Goal: Task Accomplishment & Management: Complete application form

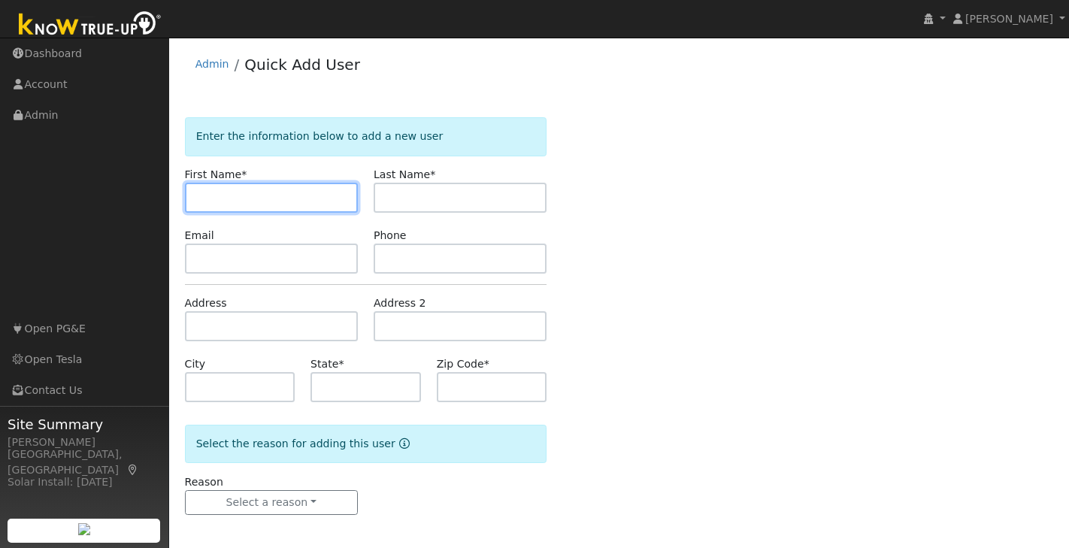
paste input "[PERSON_NAME]"
type input "[PERSON_NAME]"
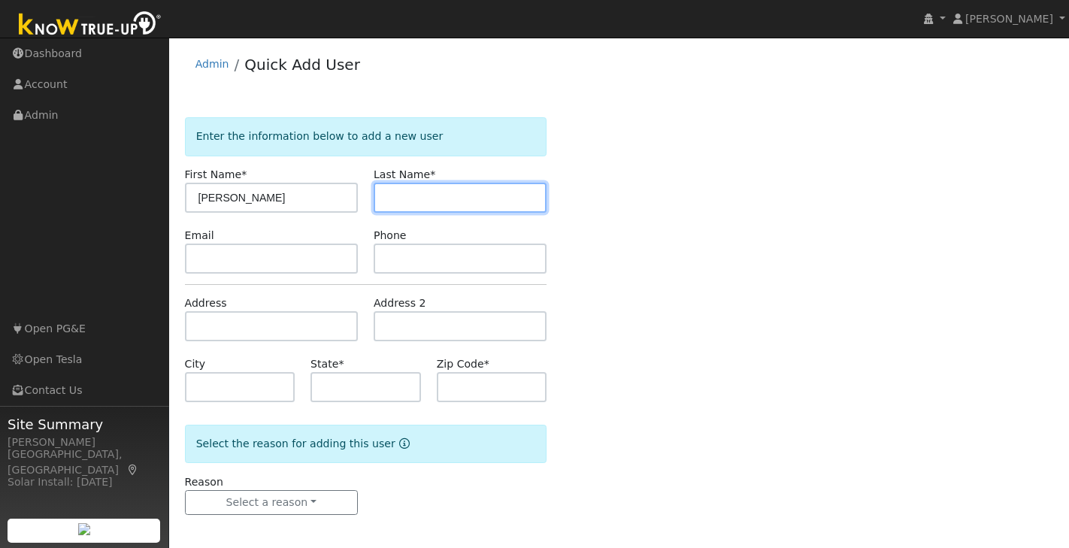
click at [417, 203] on input "text" at bounding box center [460, 198] width 173 height 30
paste input "Cheh"
type input "Cheh"
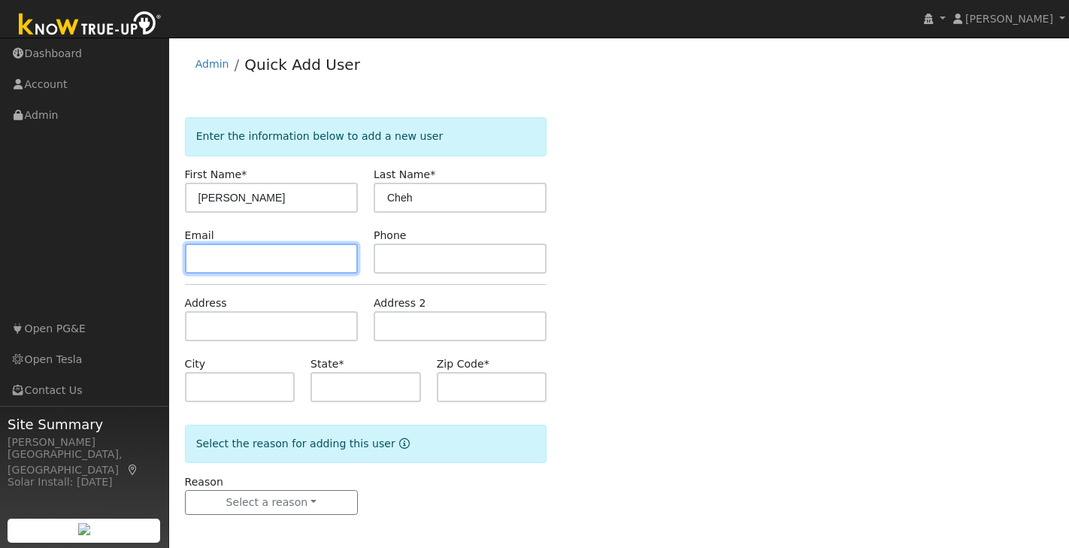
click at [308, 262] on input "text" at bounding box center [271, 259] width 173 height 30
paste input "[EMAIL_ADDRESS][DOMAIN_NAME]"
type input "[EMAIL_ADDRESS][DOMAIN_NAME]"
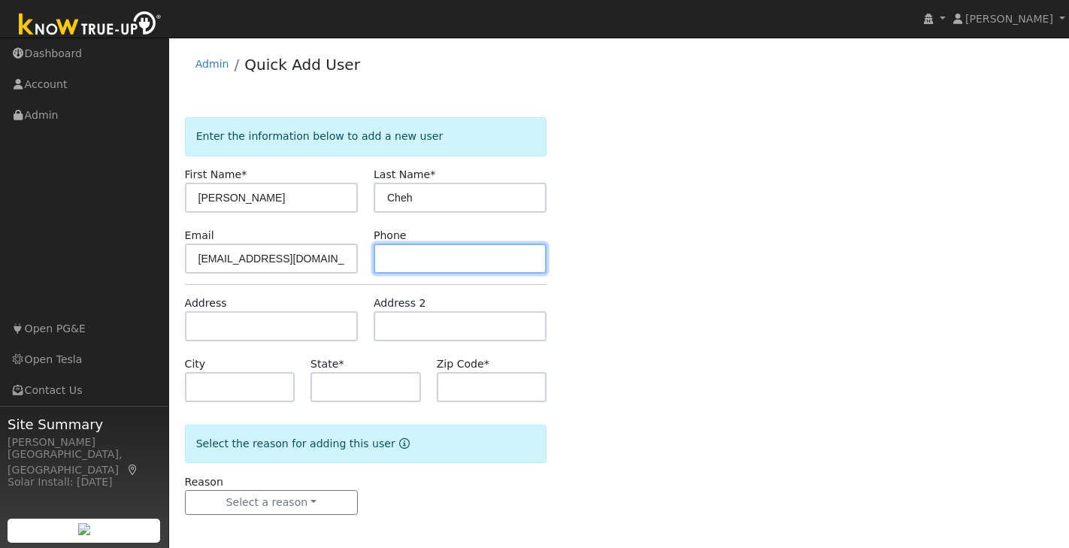
click at [453, 255] on input "text" at bounding box center [460, 259] width 173 height 30
paste input "646-637-5758"
type input "646-637-5758"
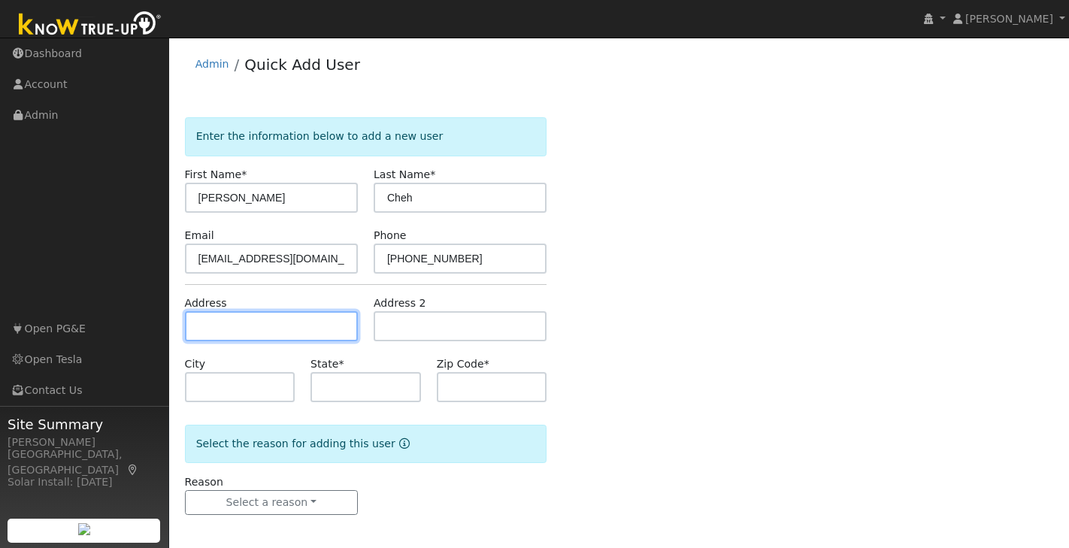
click at [235, 320] on input "text" at bounding box center [271, 326] width 173 height 30
paste input "565 Pine Ave Sunnyvale, CA 94085"
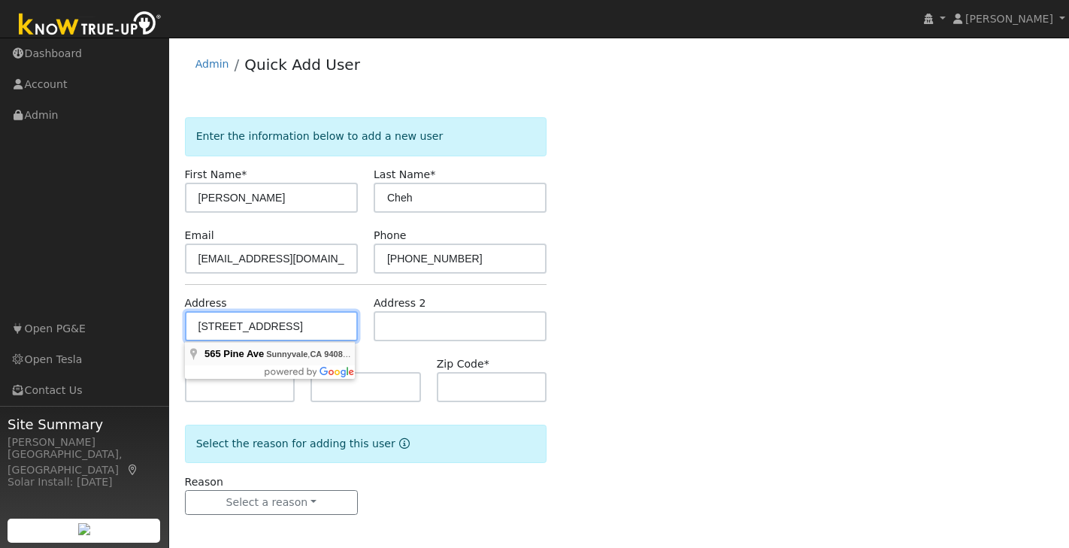
type input "565 Pine Avenue"
type input "Sunnyvale"
type input "CA"
type input "94085"
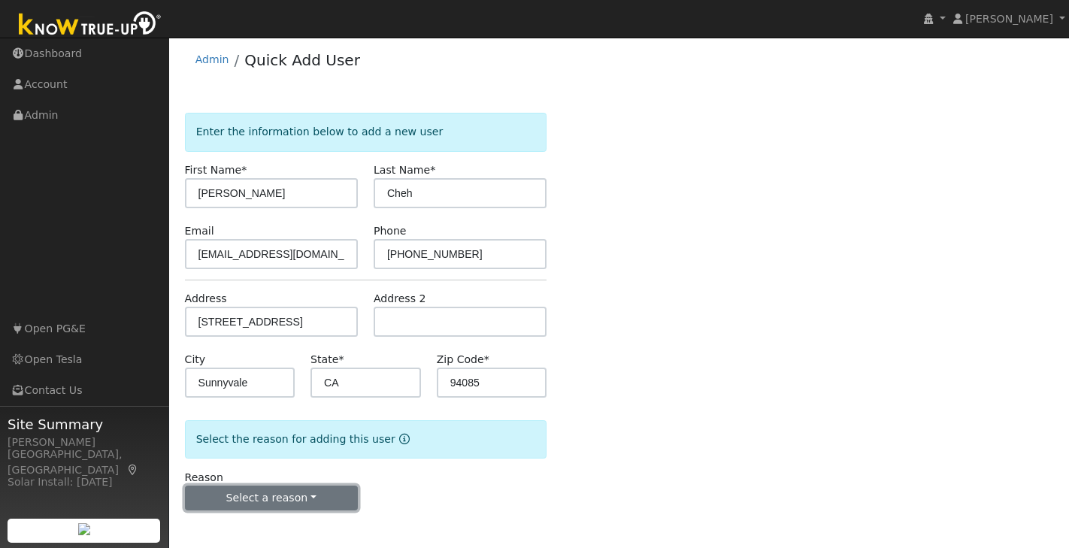
click at [294, 502] on button "Select a reason" at bounding box center [271, 499] width 173 height 26
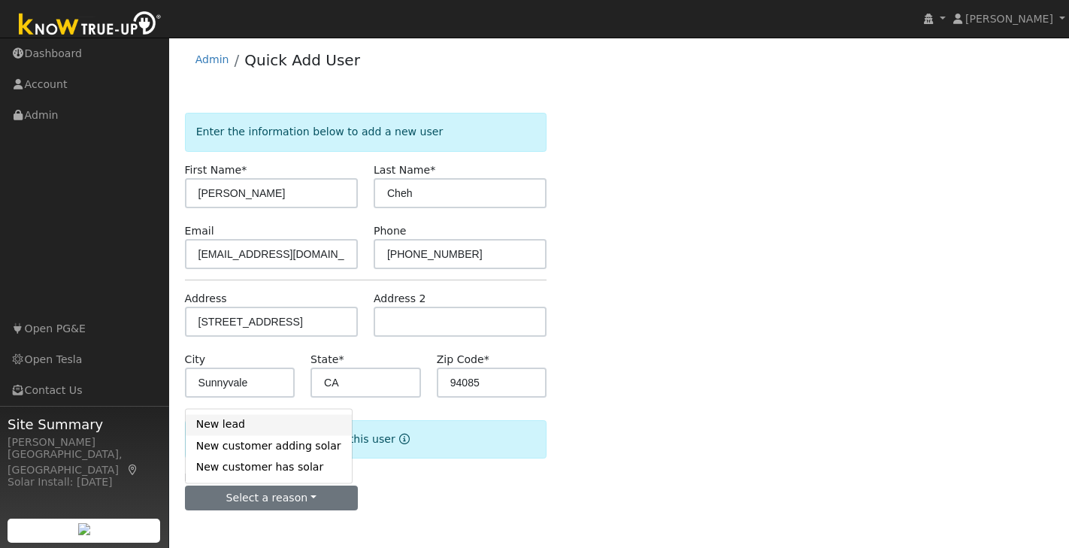
click at [251, 422] on link "New lead" at bounding box center [269, 424] width 166 height 21
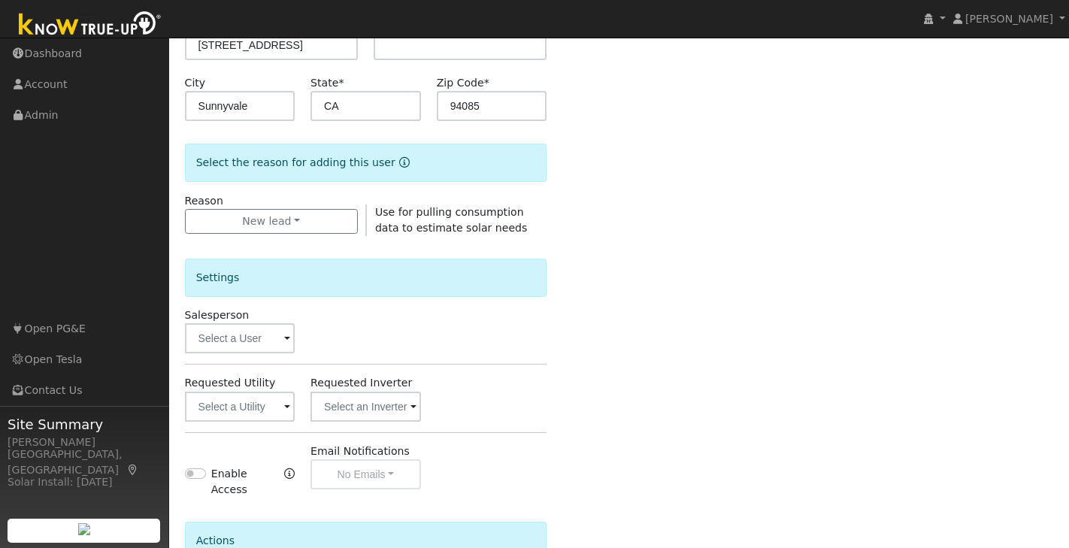
scroll to position [309, 0]
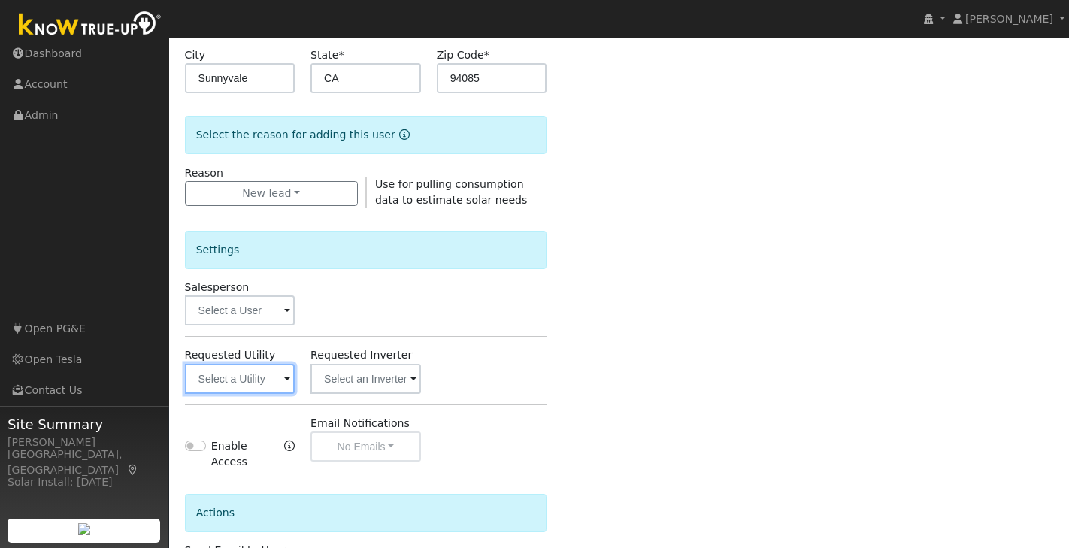
click at [285, 367] on input "text" at bounding box center [240, 379] width 110 height 30
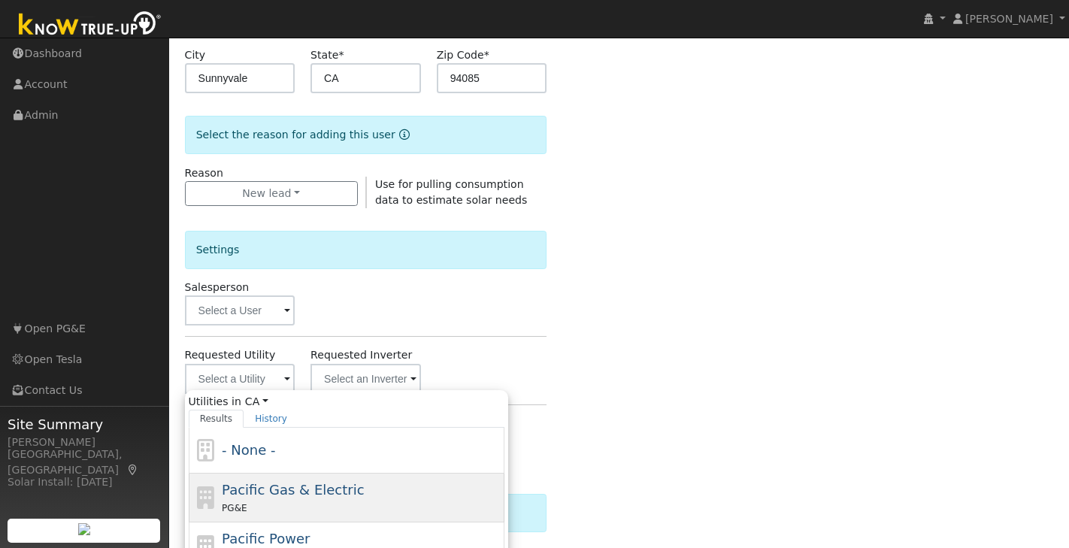
click at [328, 486] on span "Pacific Gas & Electric" at bounding box center [293, 490] width 142 height 16
type input "Pacific Gas & Electric"
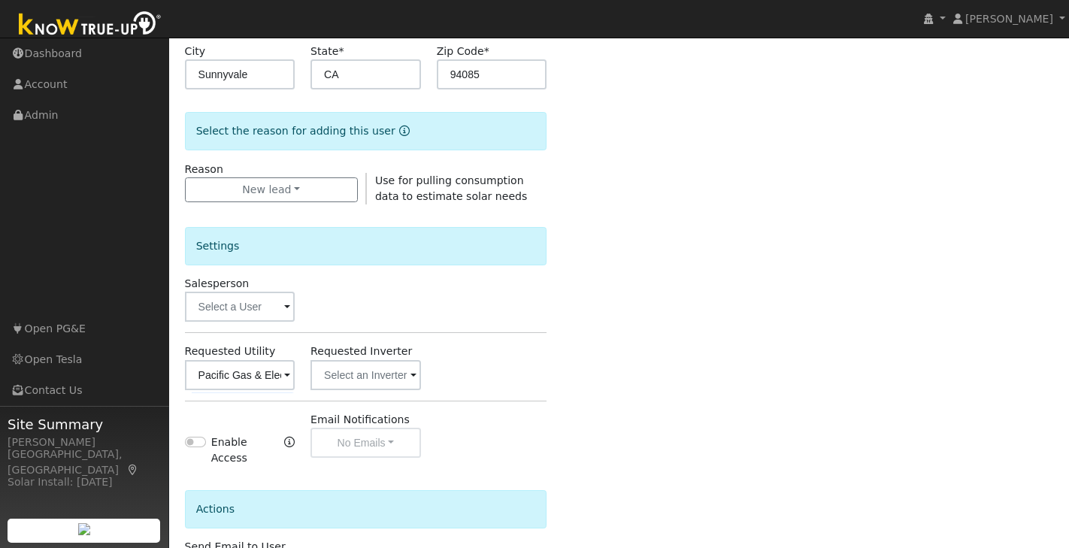
scroll to position [435, 0]
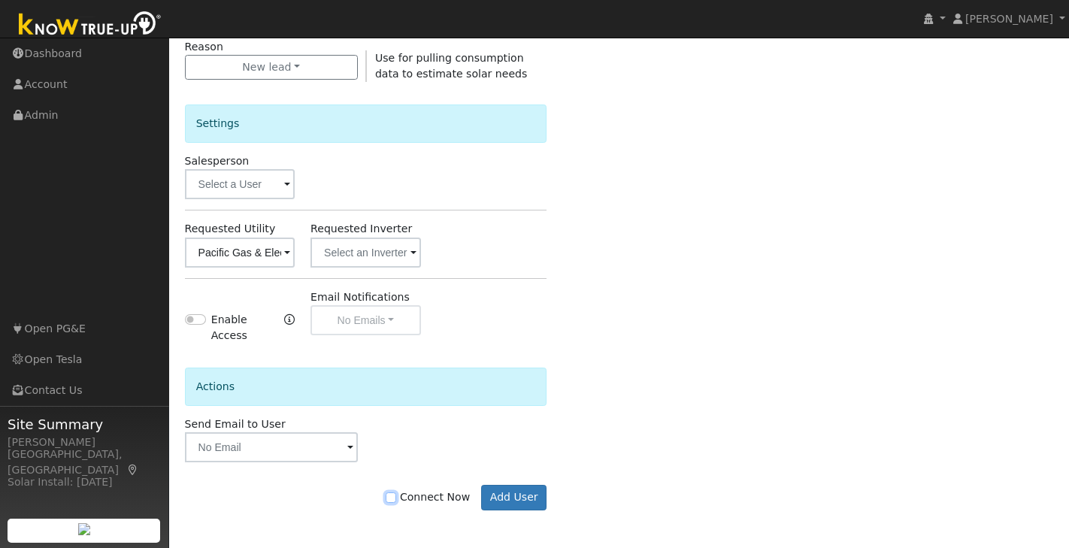
click at [396, 498] on input "Connect Now" at bounding box center [391, 497] width 11 height 11
checkbox input "true"
click at [532, 498] on button "Add User" at bounding box center [513, 498] width 65 height 26
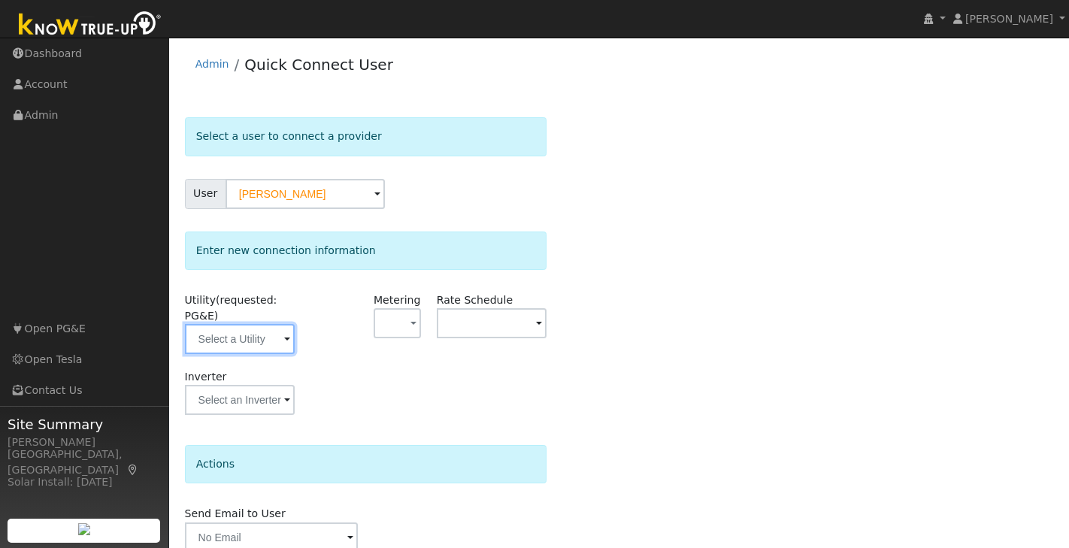
click at [288, 350] on input "text" at bounding box center [240, 339] width 110 height 30
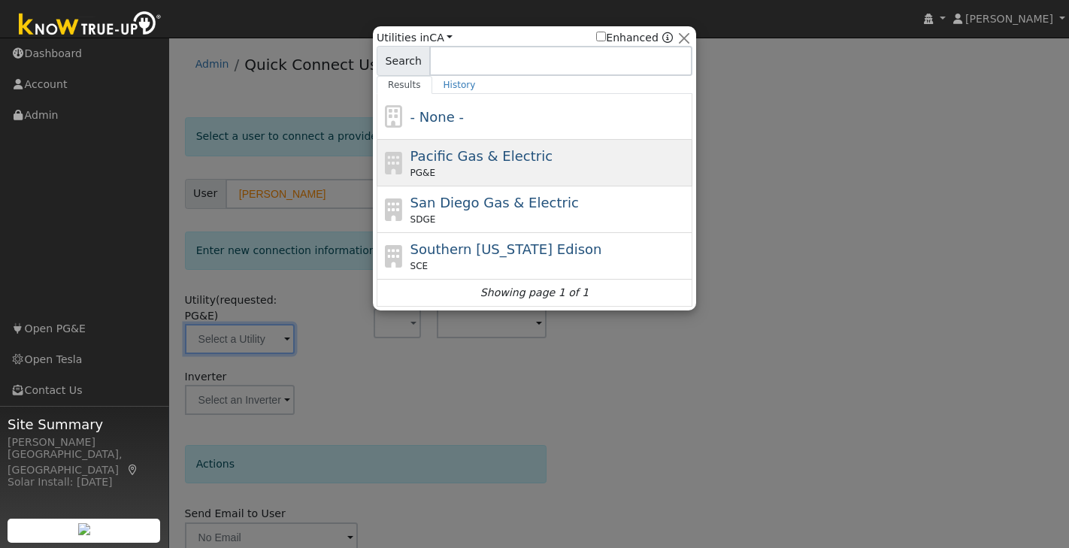
click at [472, 152] on span "Pacific Gas & Electric" at bounding box center [482, 156] width 142 height 16
type input "PG&E"
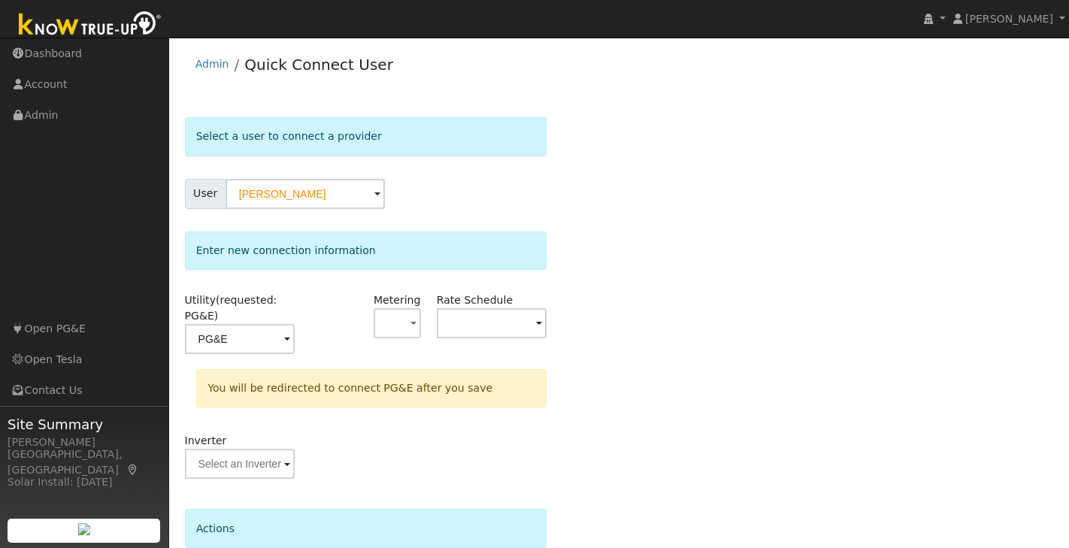
scroll to position [132, 0]
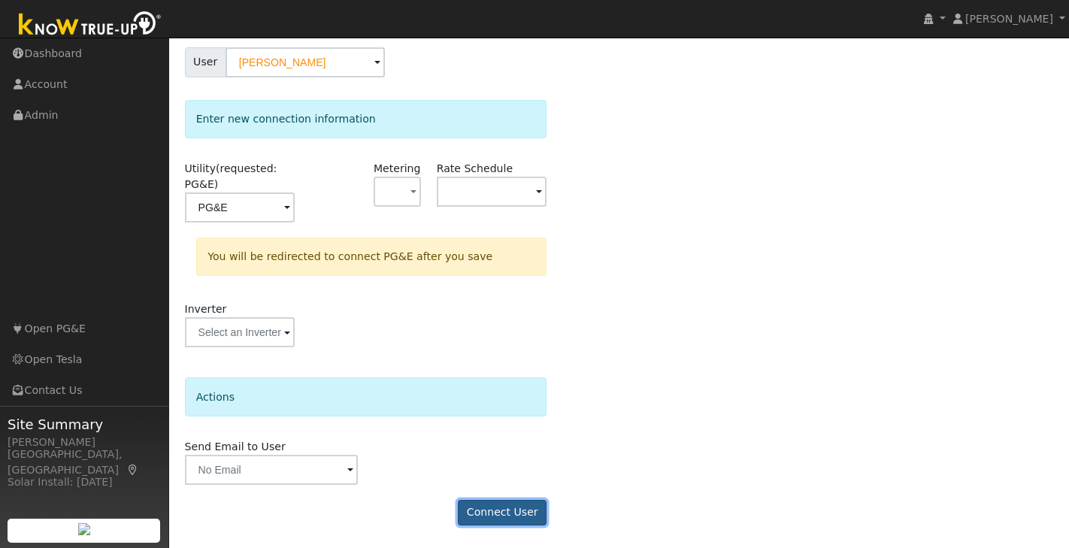
click at [513, 510] on button "Connect User" at bounding box center [502, 513] width 89 height 26
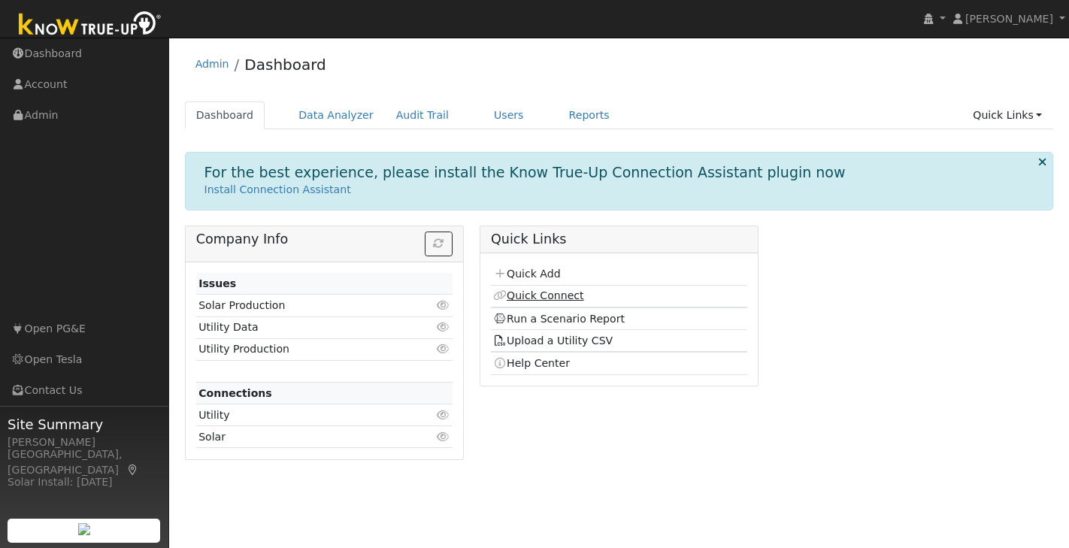
click at [567, 297] on link "Quick Connect" at bounding box center [538, 295] width 90 height 12
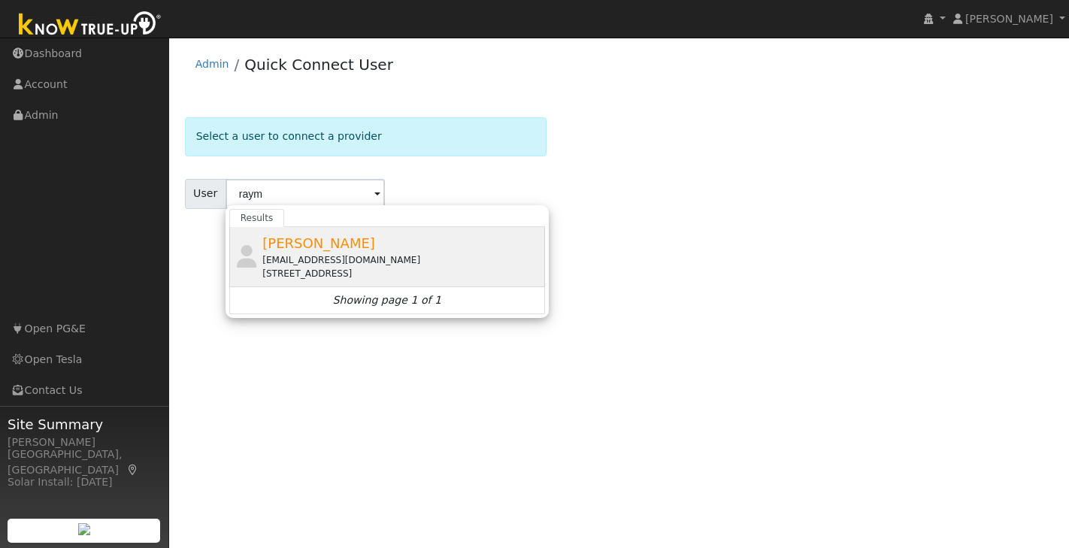
click at [320, 256] on div "[EMAIL_ADDRESS][DOMAIN_NAME]" at bounding box center [401, 260] width 279 height 14
type input "Raymond Cheh"
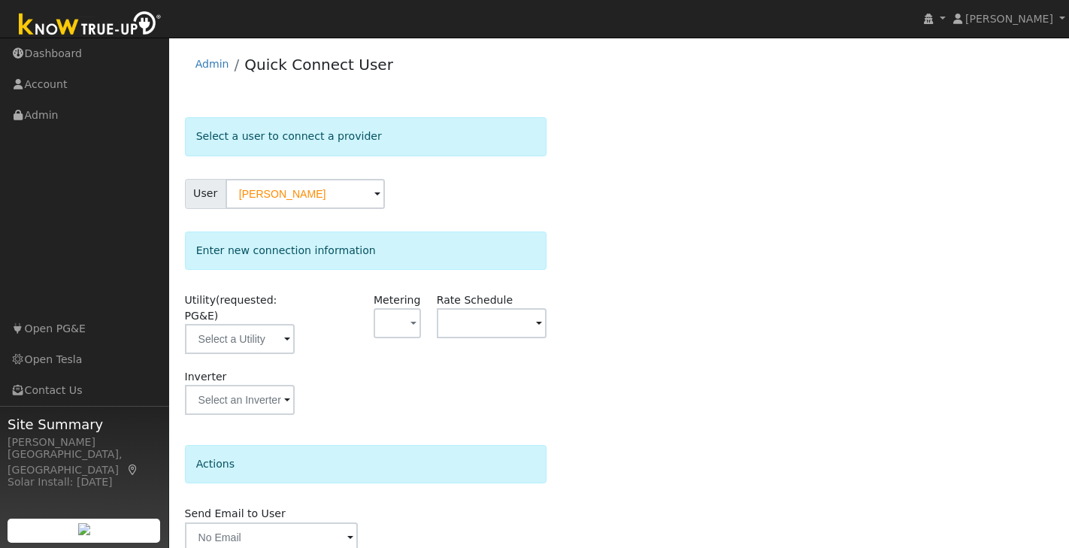
click at [284, 338] on span at bounding box center [287, 340] width 6 height 17
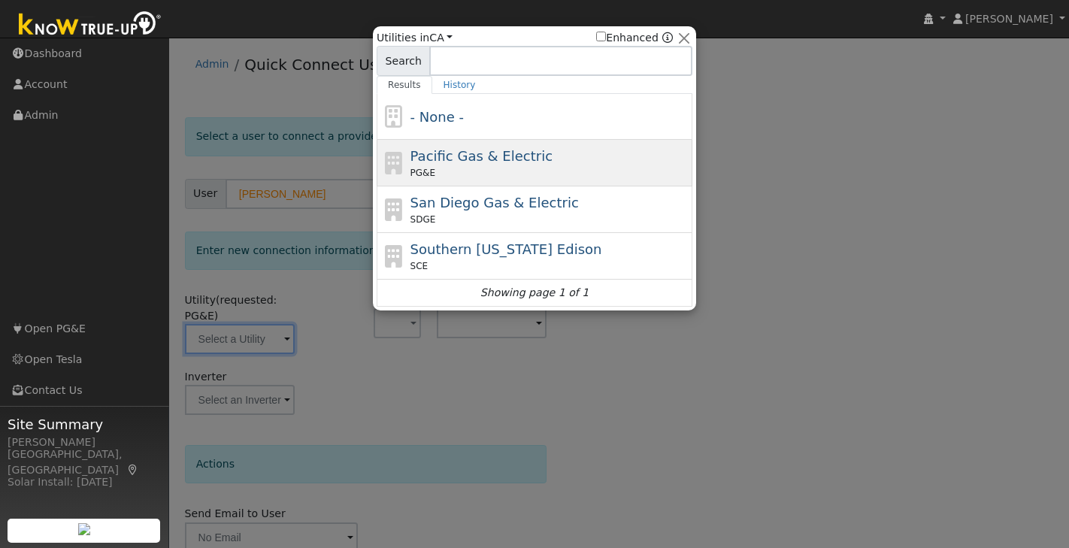
click at [476, 165] on div "Pacific Gas & Electric PG&E" at bounding box center [550, 163] width 279 height 34
type input "PG&E"
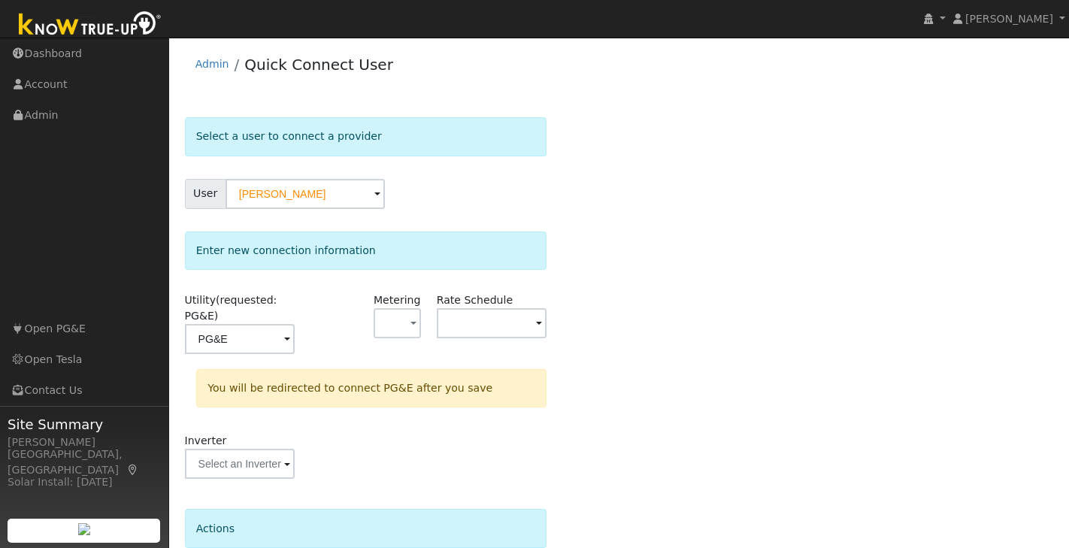
scroll to position [132, 0]
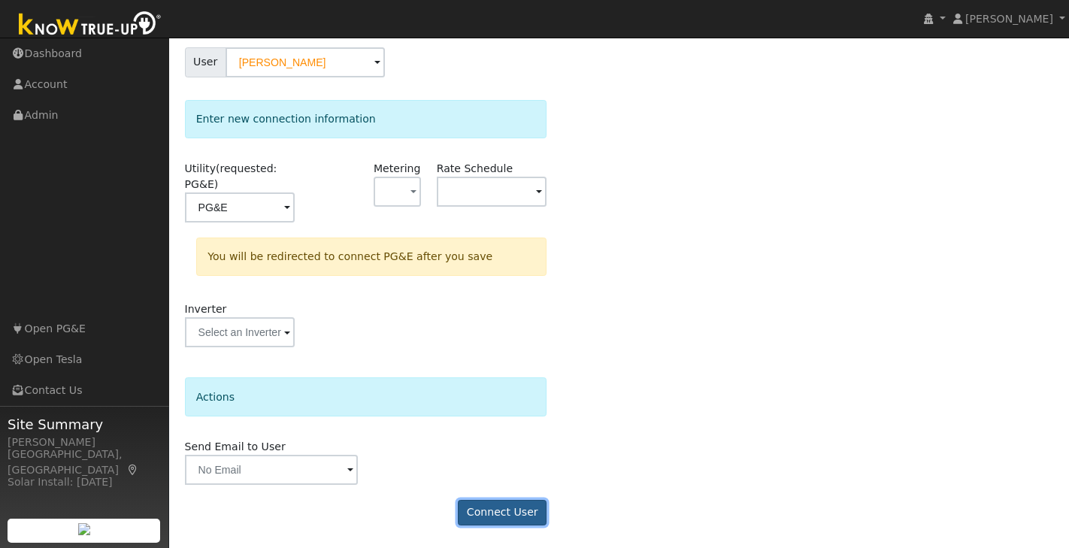
click at [483, 514] on button "Connect User" at bounding box center [502, 513] width 89 height 26
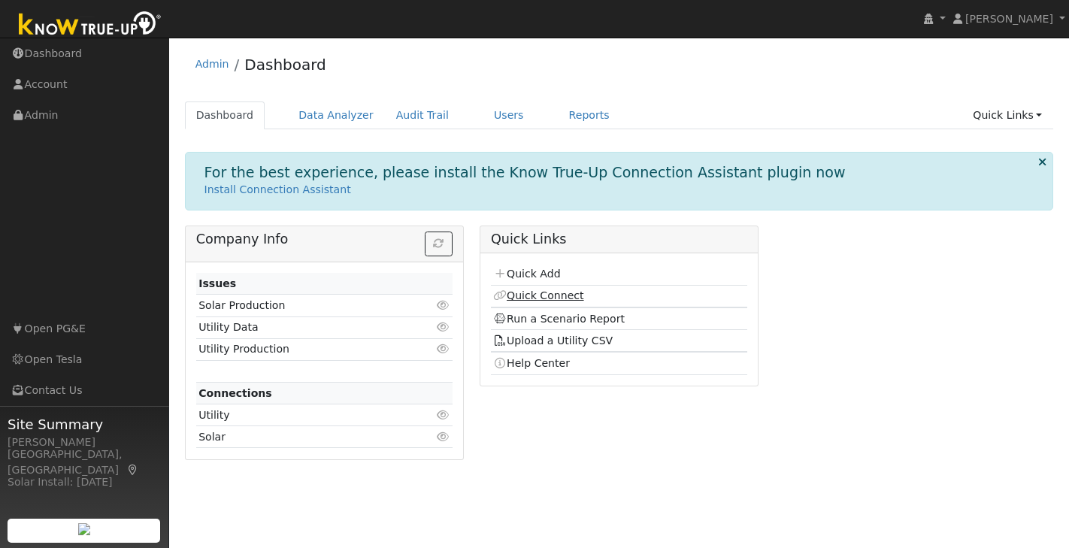
click at [563, 290] on link "Quick Connect" at bounding box center [538, 295] width 90 height 12
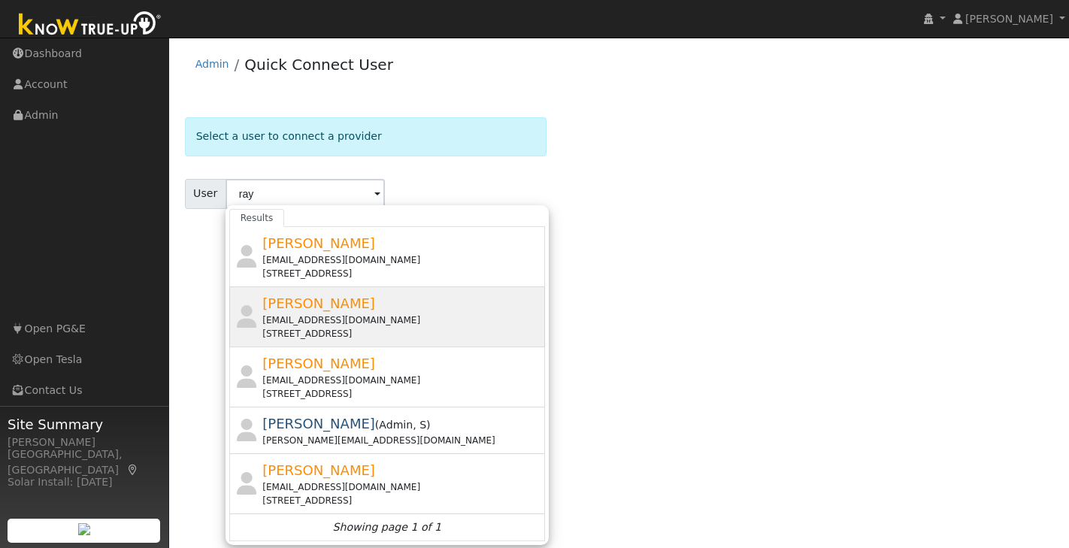
click at [380, 311] on div "[PERSON_NAME] [EMAIL_ADDRESS][DOMAIN_NAME] [STREET_ADDRESS]" at bounding box center [401, 316] width 279 height 47
type input "[PERSON_NAME]"
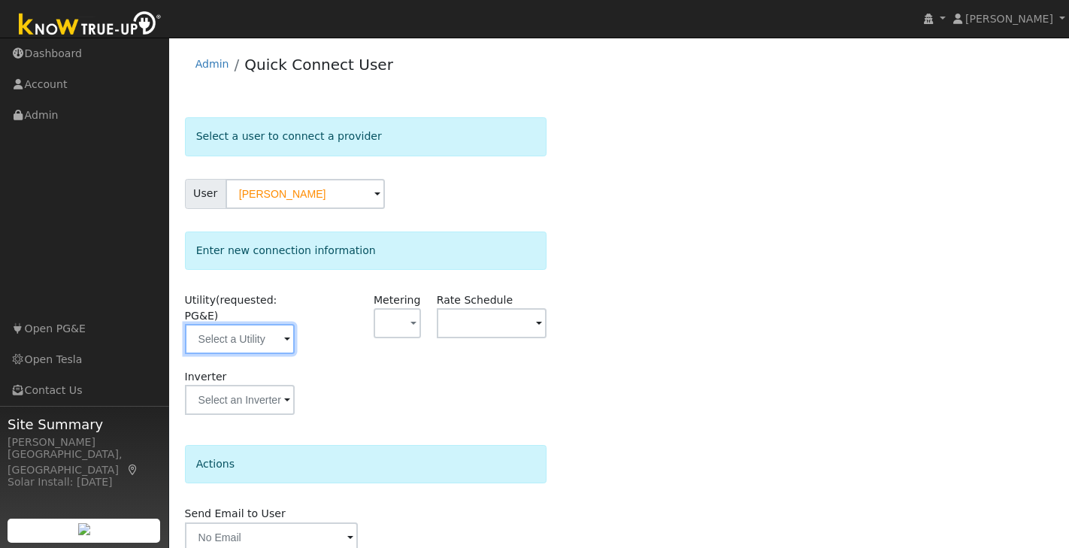
click at [280, 342] on input "text" at bounding box center [240, 339] width 110 height 30
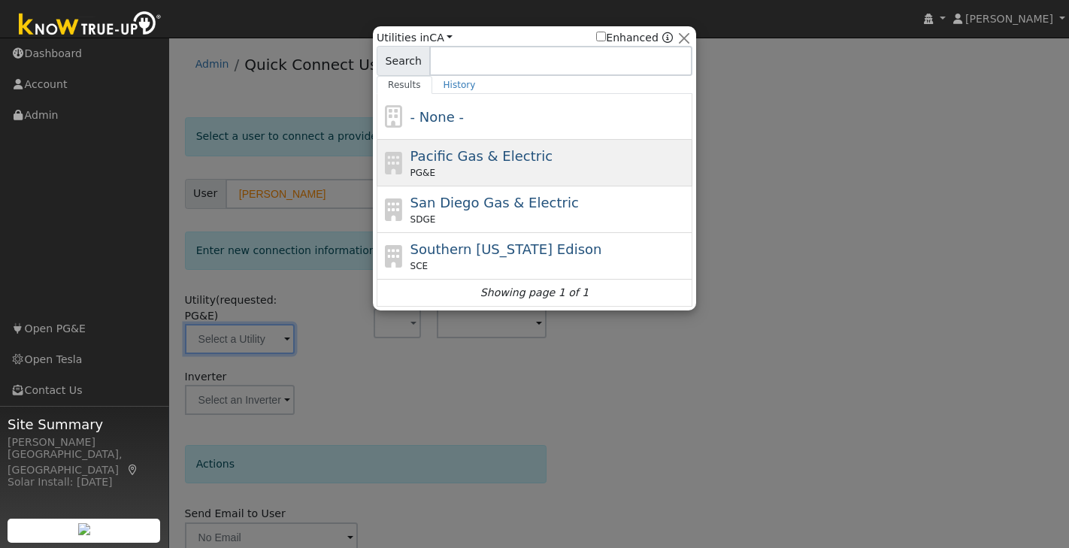
click at [486, 156] on span "Pacific Gas & Electric" at bounding box center [482, 156] width 142 height 16
type input "PG&E"
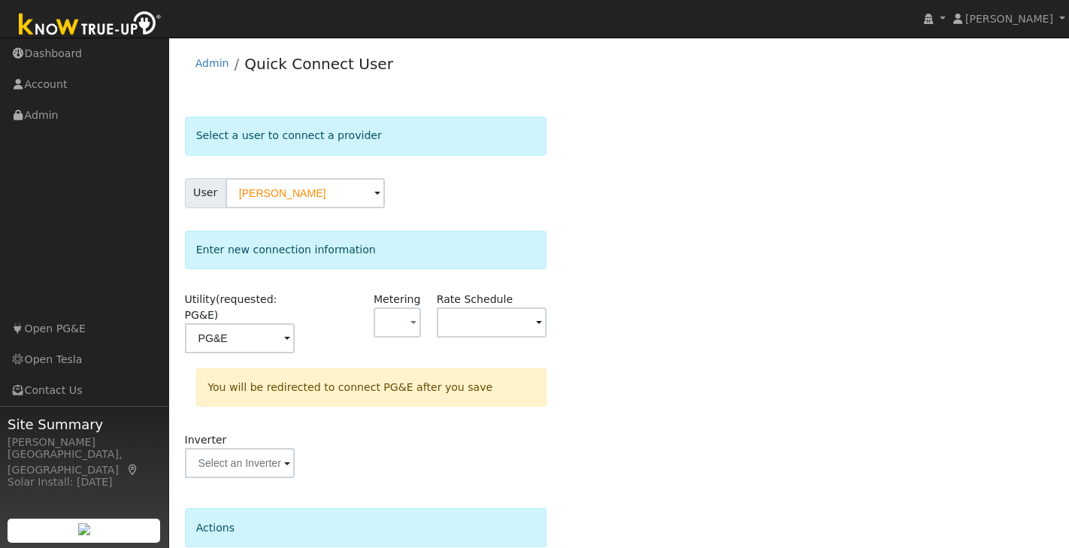
scroll to position [132, 0]
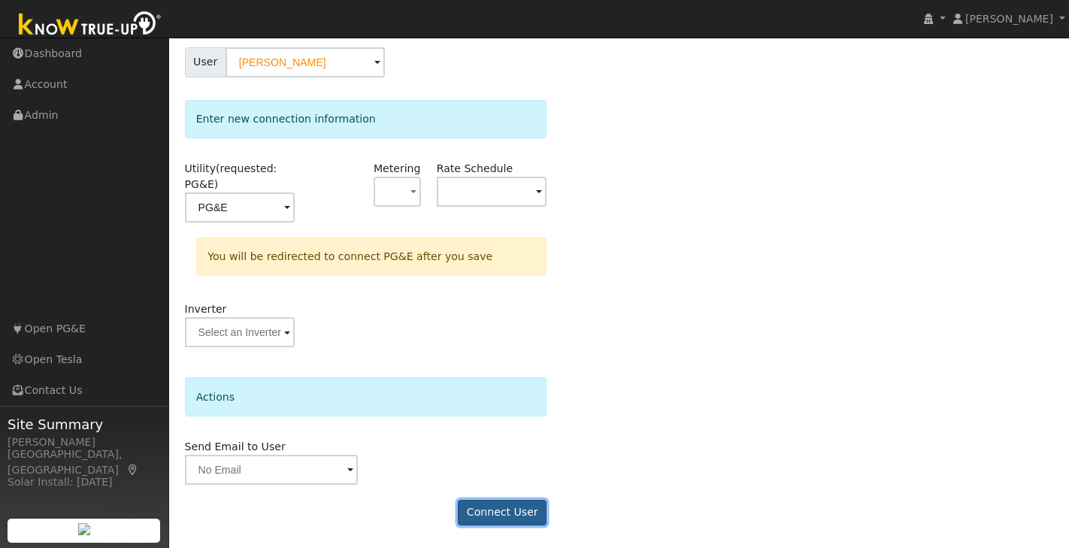
click at [503, 508] on button "Connect User" at bounding box center [502, 513] width 89 height 26
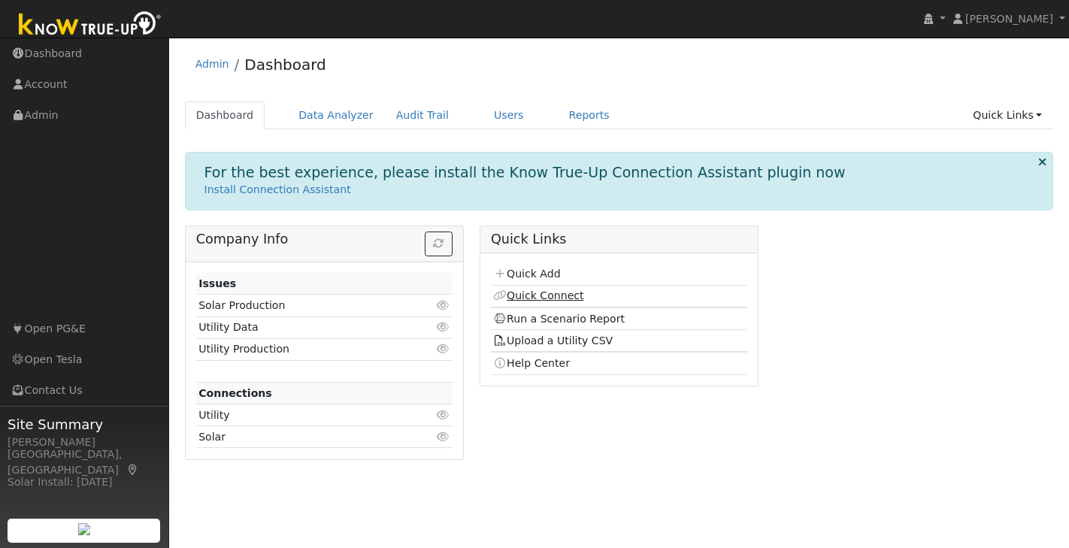
click at [538, 292] on link "Quick Connect" at bounding box center [538, 295] width 90 height 12
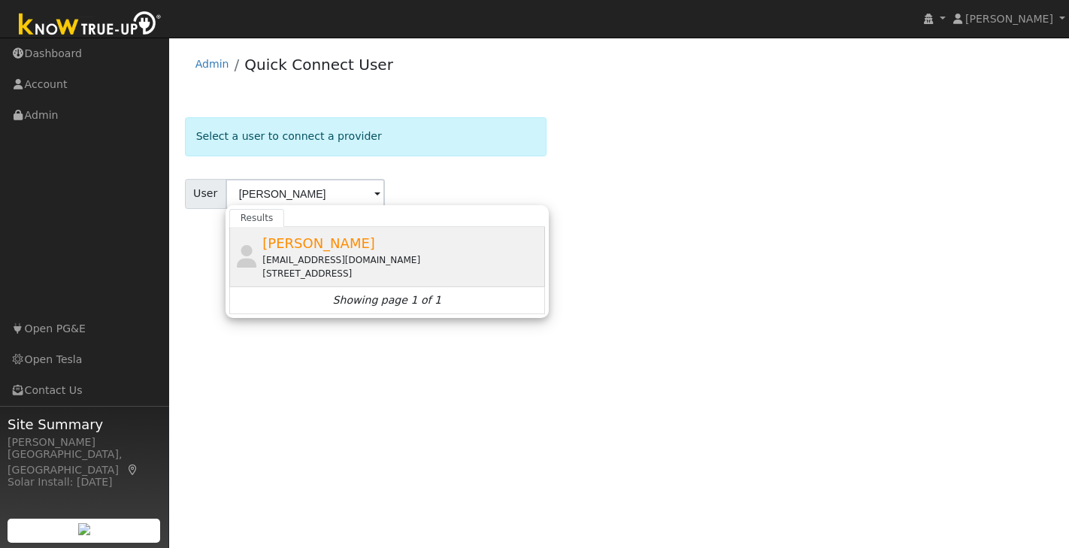
click at [356, 245] on div "[PERSON_NAME] [EMAIL_ADDRESS][DOMAIN_NAME] [STREET_ADDRESS]" at bounding box center [401, 256] width 279 height 47
type input "[PERSON_NAME]"
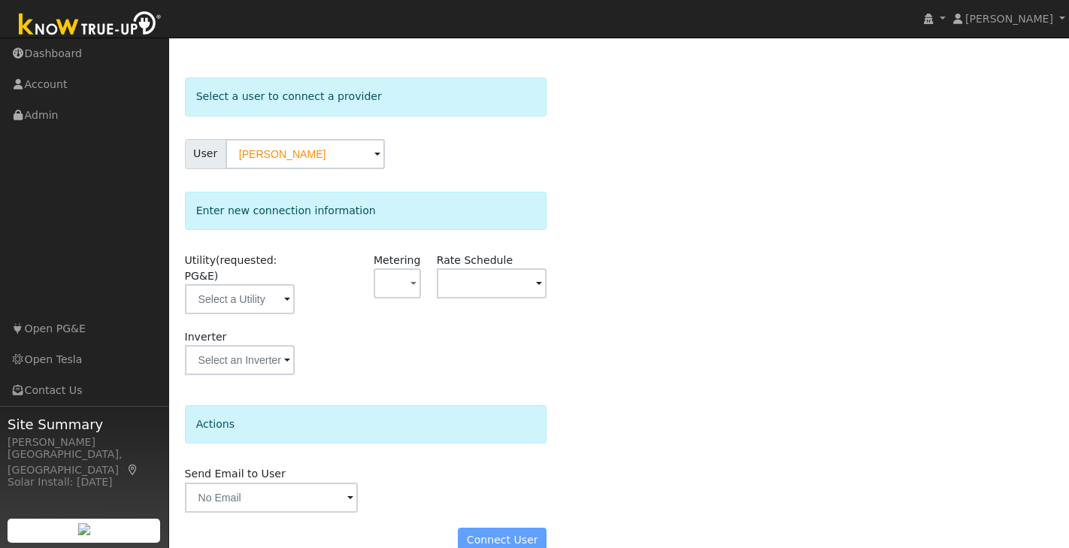
scroll to position [67, 0]
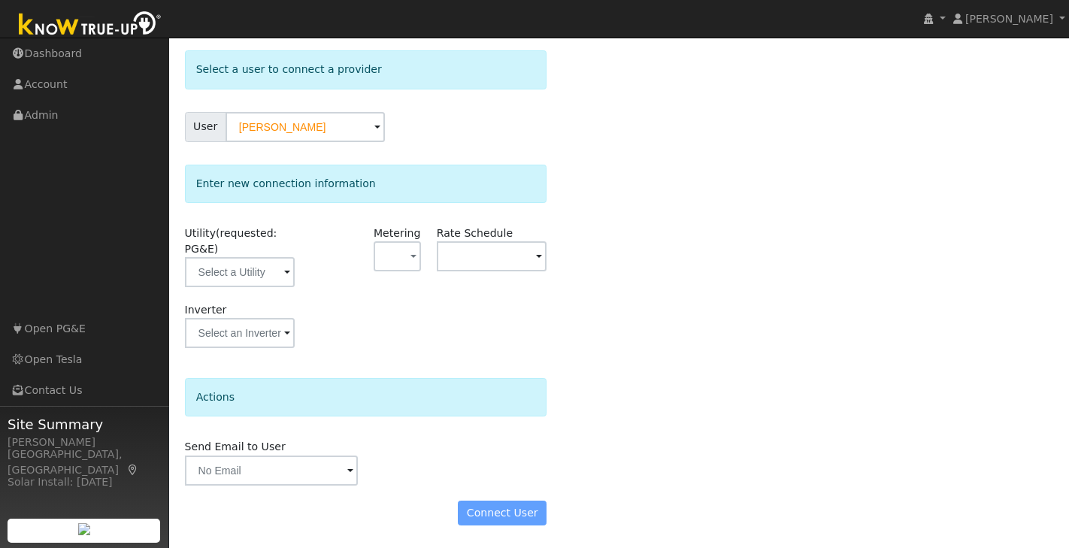
click at [285, 277] on span at bounding box center [287, 273] width 6 height 17
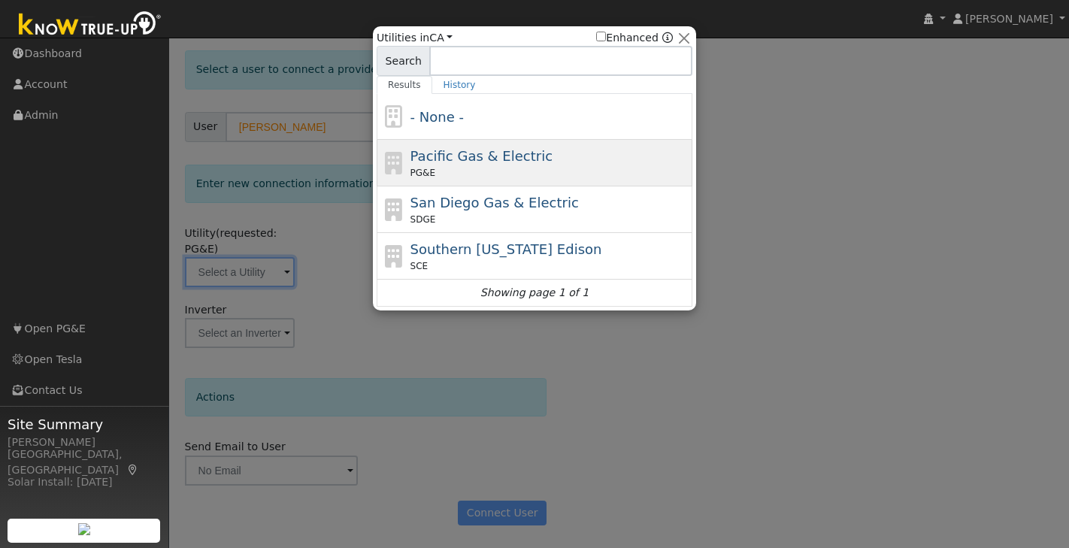
click at [444, 166] on div "PG&E" at bounding box center [550, 173] width 279 height 14
type input "PG&E"
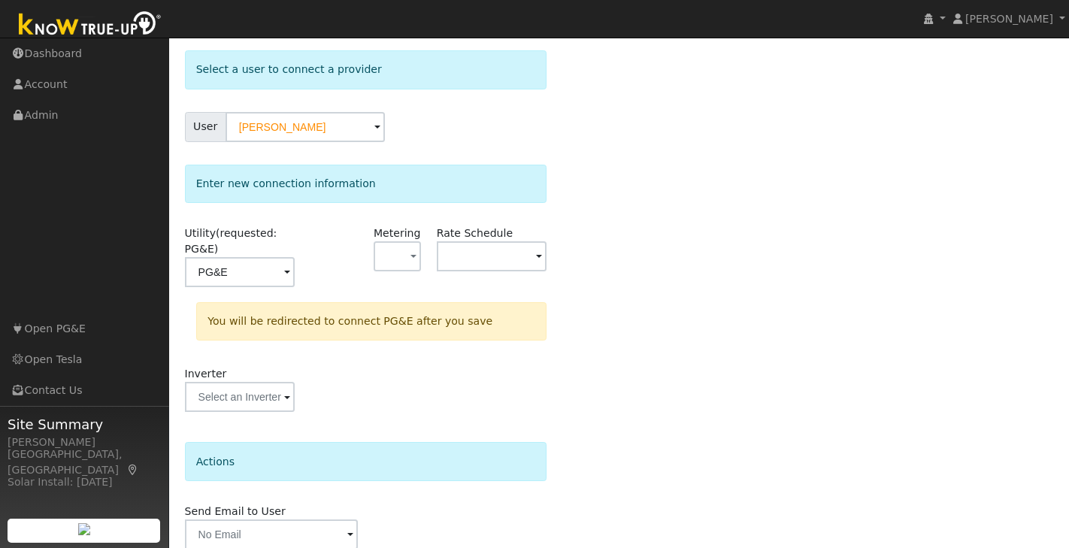
scroll to position [132, 0]
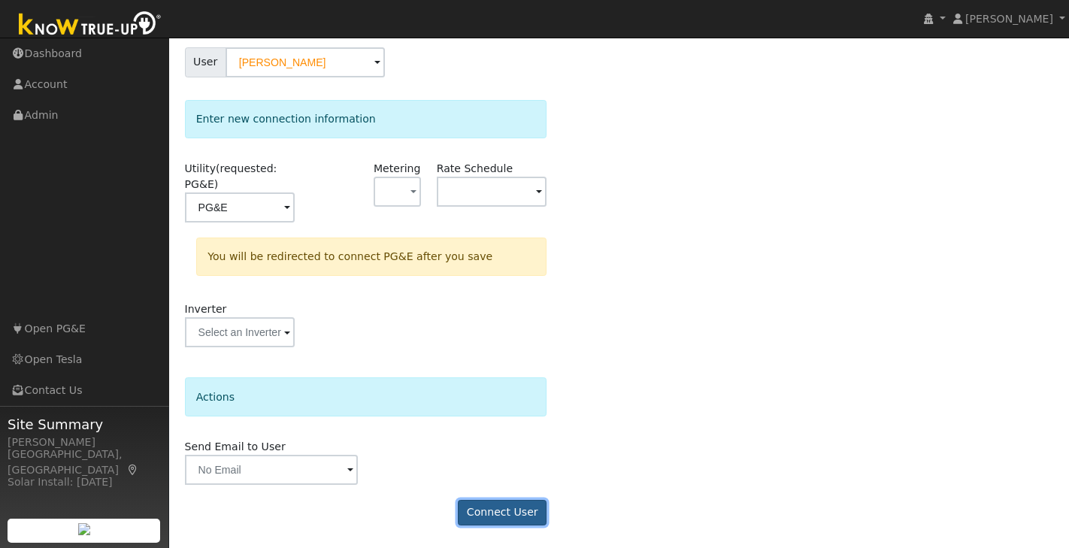
click at [507, 510] on button "Connect User" at bounding box center [502, 513] width 89 height 26
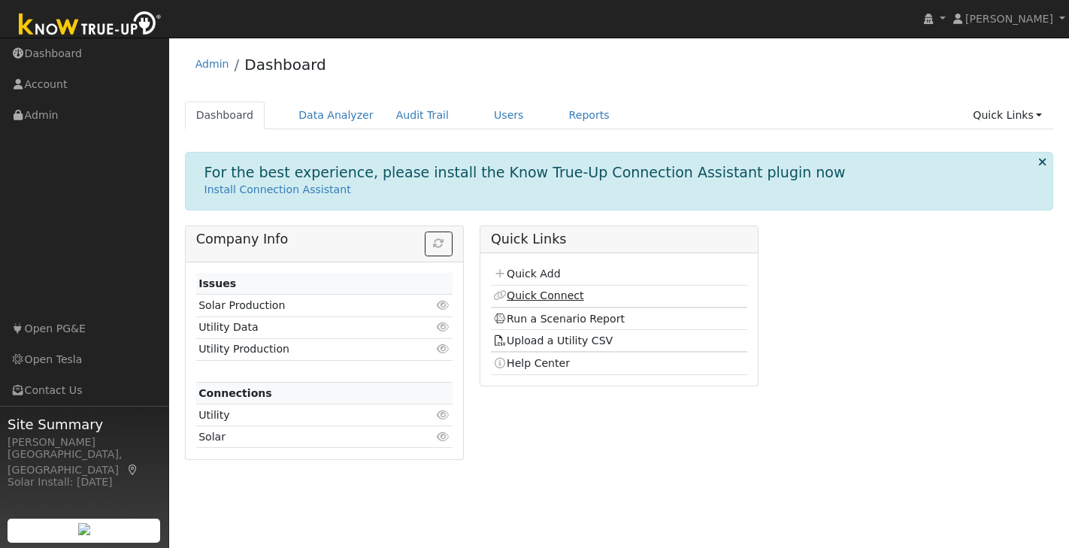
click at [562, 298] on link "Quick Connect" at bounding box center [538, 295] width 90 height 12
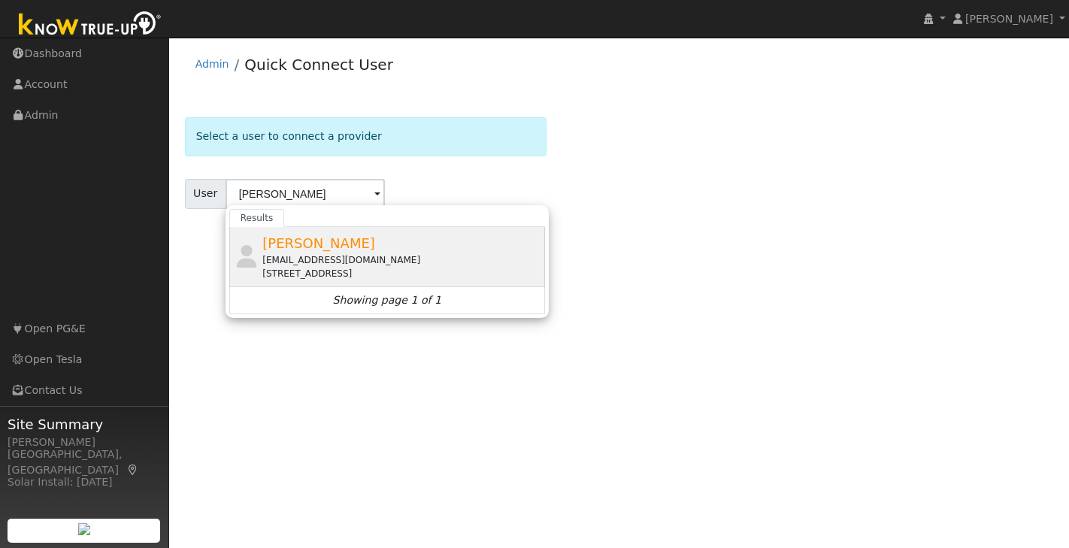
click at [353, 228] on div "[PERSON_NAME] [EMAIL_ADDRESS][DOMAIN_NAME] [STREET_ADDRESS]" at bounding box center [387, 257] width 316 height 60
type input "[PERSON_NAME]"
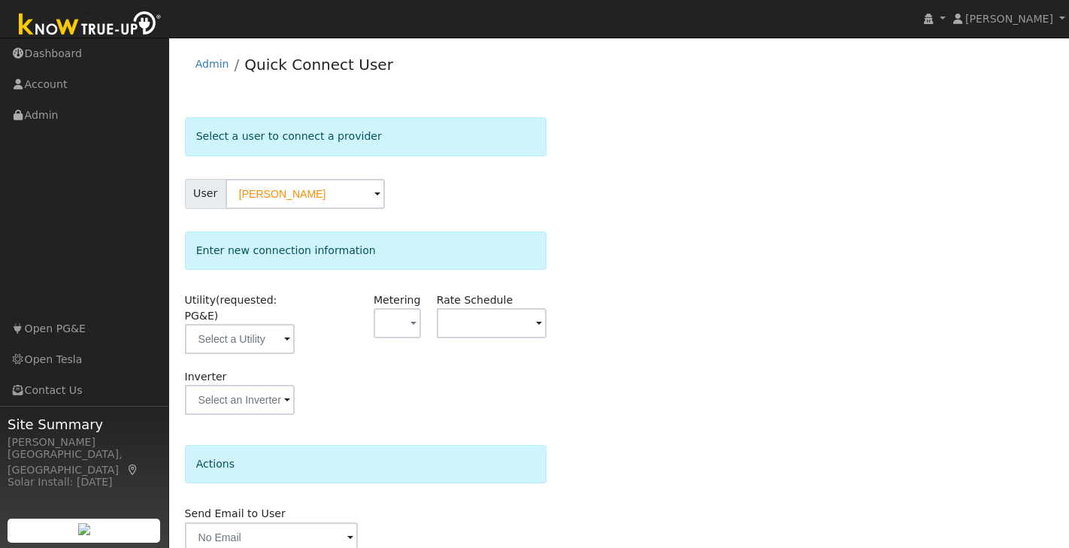
click at [289, 341] on span at bounding box center [287, 340] width 6 height 17
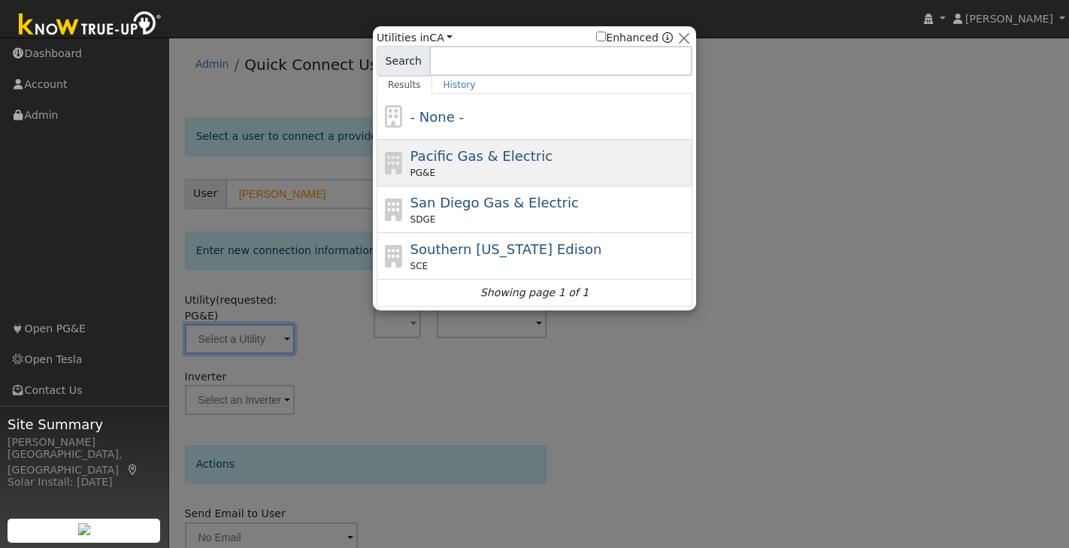
click at [537, 144] on div "Pacific Gas & Electric PG&E" at bounding box center [535, 163] width 316 height 47
type input "PG&E"
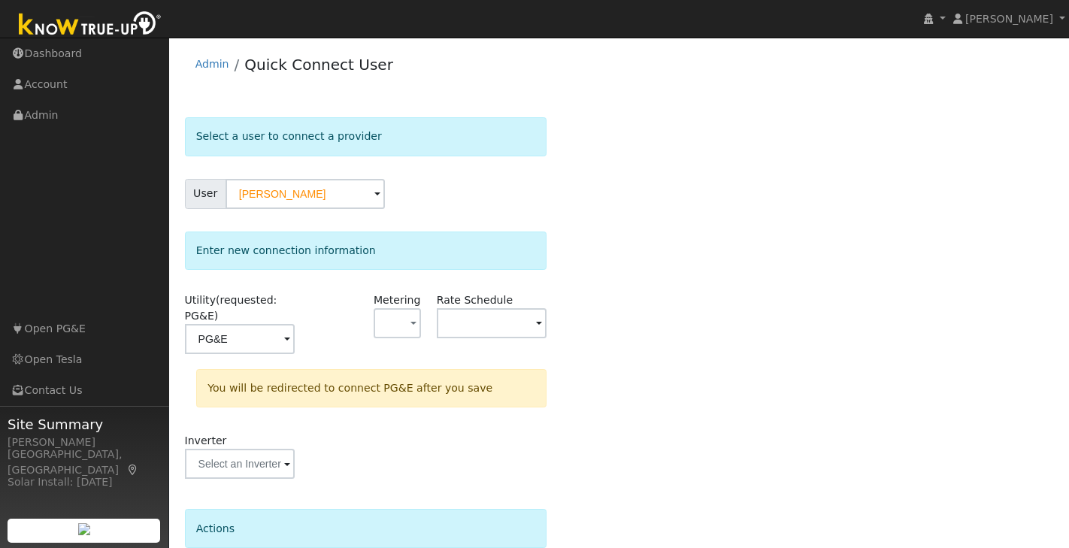
scroll to position [132, 0]
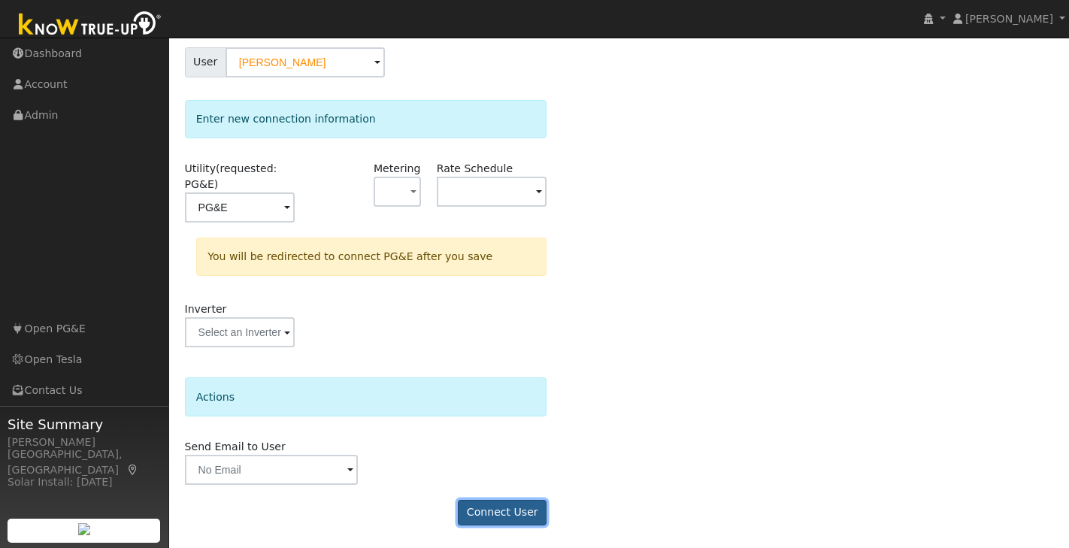
click at [505, 508] on button "Connect User" at bounding box center [502, 513] width 89 height 26
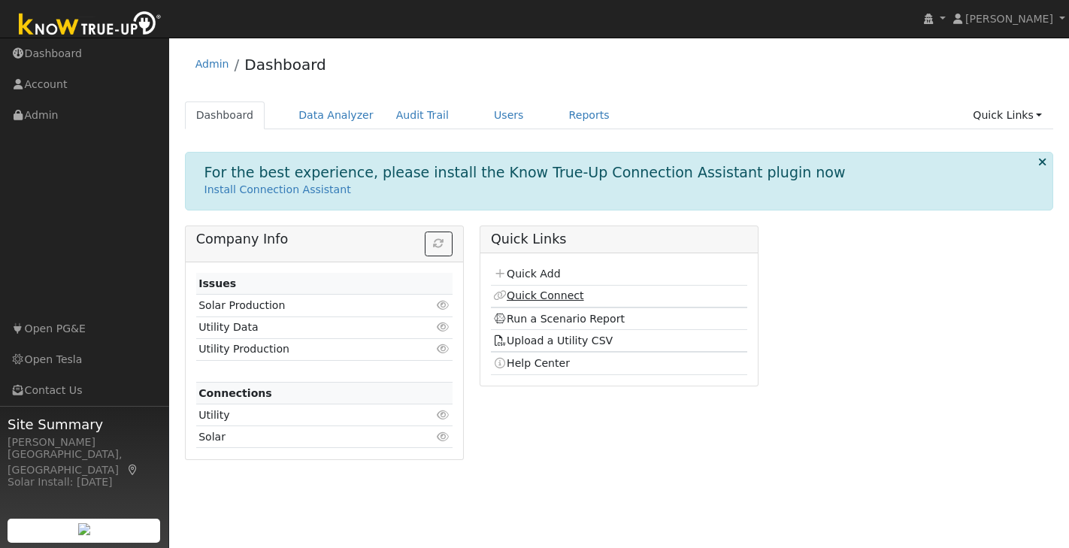
click at [526, 294] on link "Quick Connect" at bounding box center [538, 295] width 90 height 12
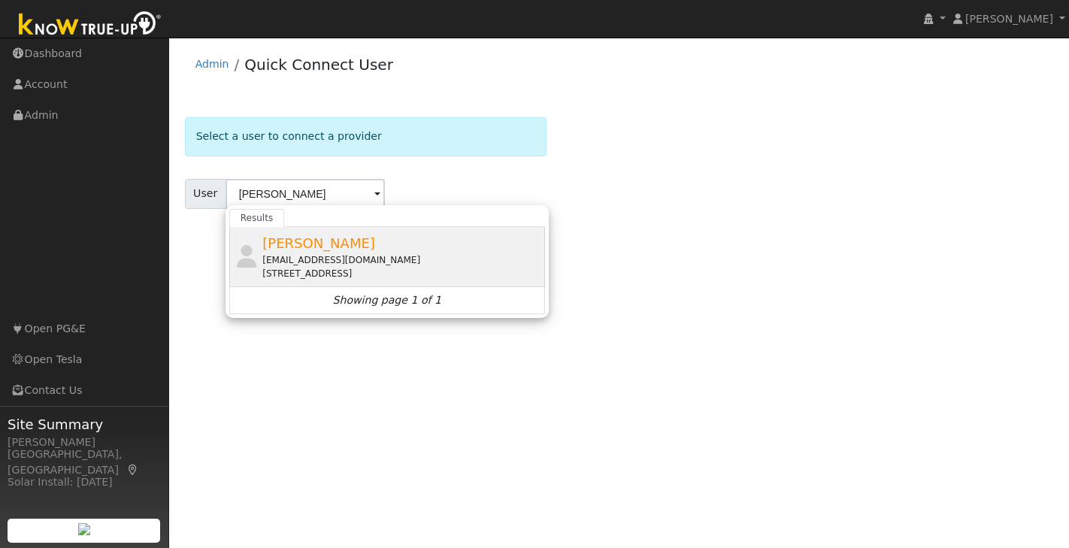
click at [340, 258] on div "[EMAIL_ADDRESS][DOMAIN_NAME]" at bounding box center [401, 260] width 279 height 14
type input "[PERSON_NAME]"
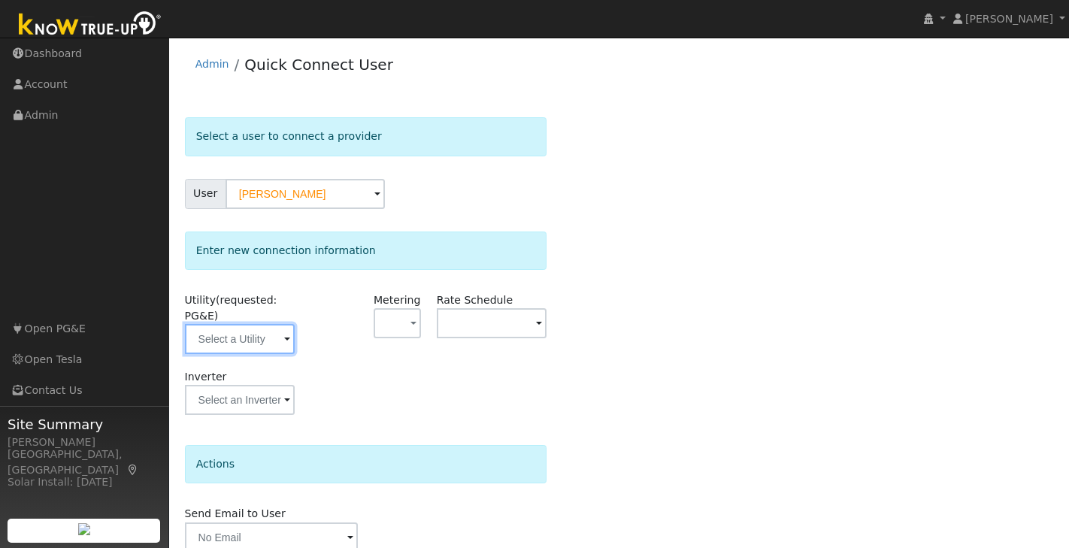
click at [290, 346] on input "text" at bounding box center [240, 339] width 110 height 30
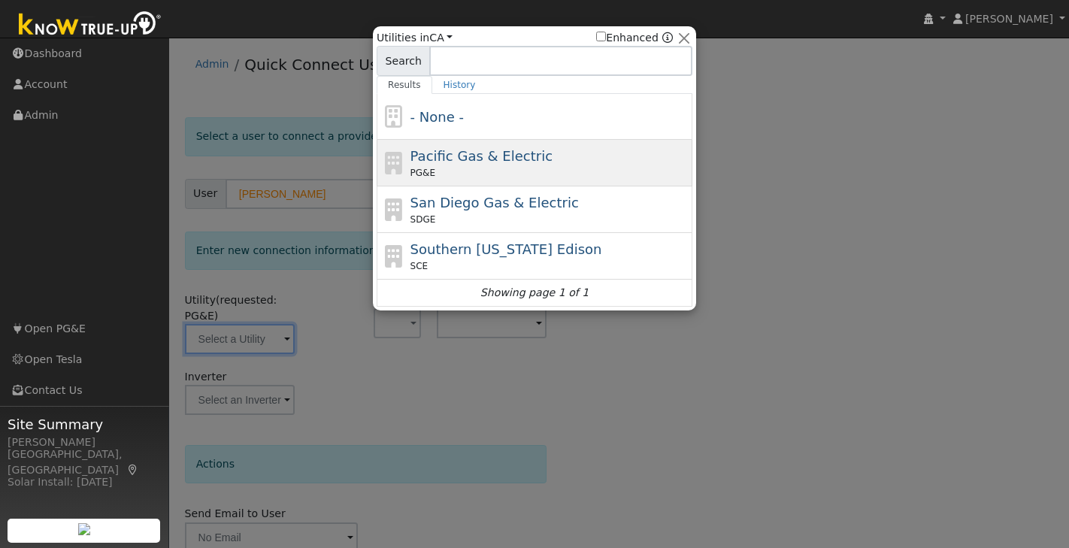
click at [526, 164] on div "Pacific Gas & Electric PG&E" at bounding box center [550, 163] width 279 height 34
type input "PG&E"
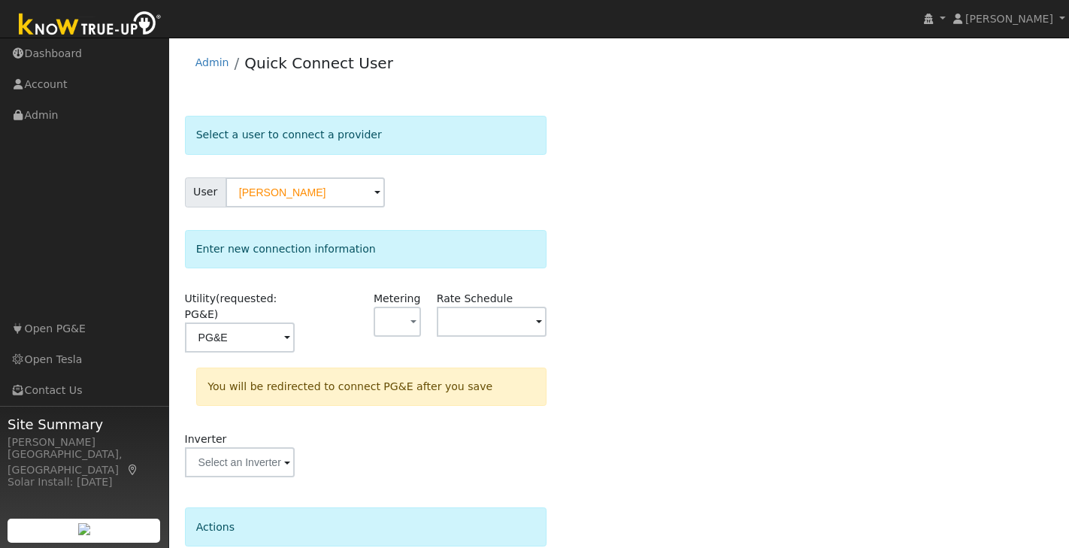
scroll to position [132, 0]
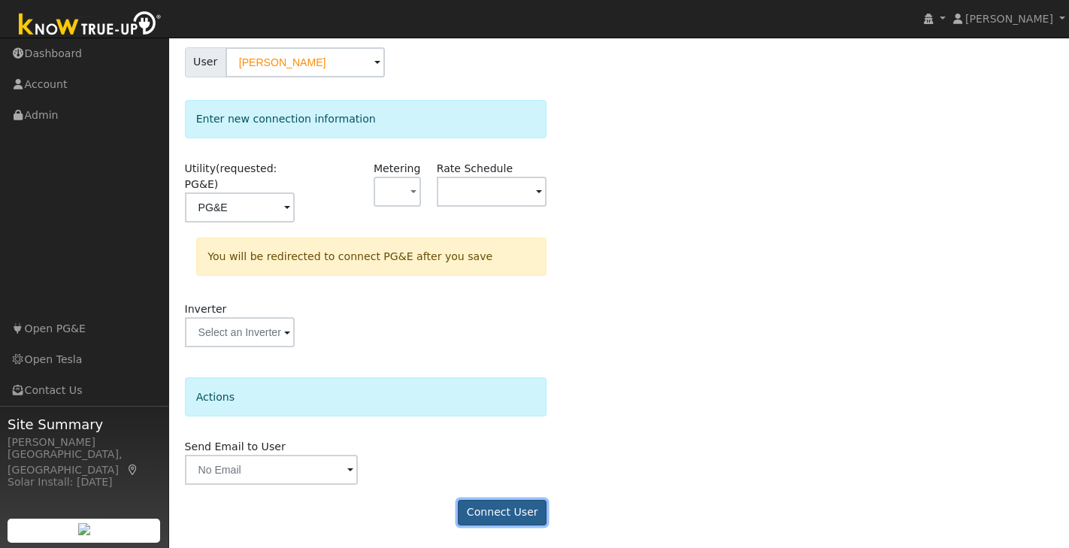
click at [515, 514] on button "Connect User" at bounding box center [502, 513] width 89 height 26
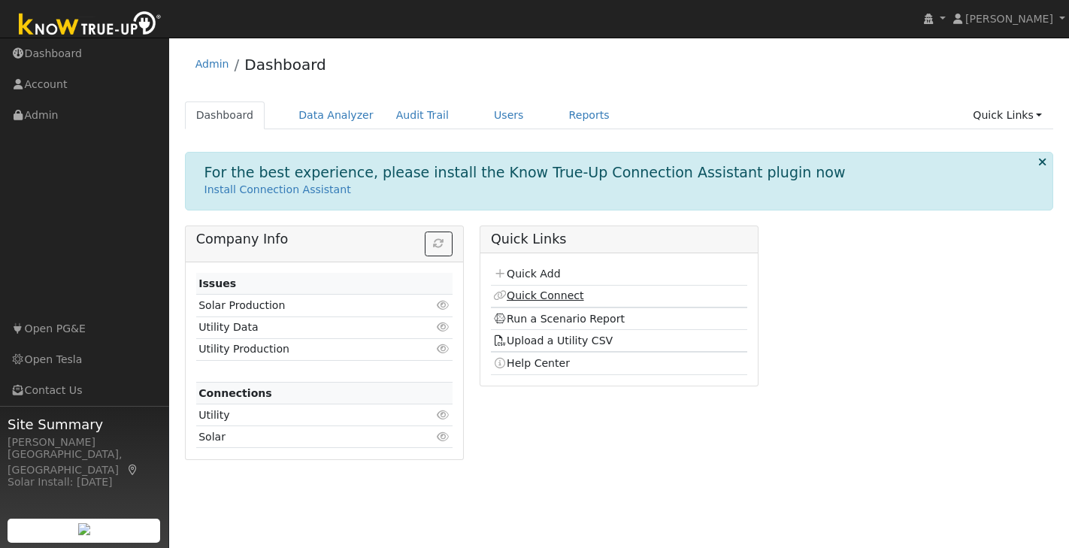
click at [550, 291] on link "Quick Connect" at bounding box center [538, 295] width 90 height 12
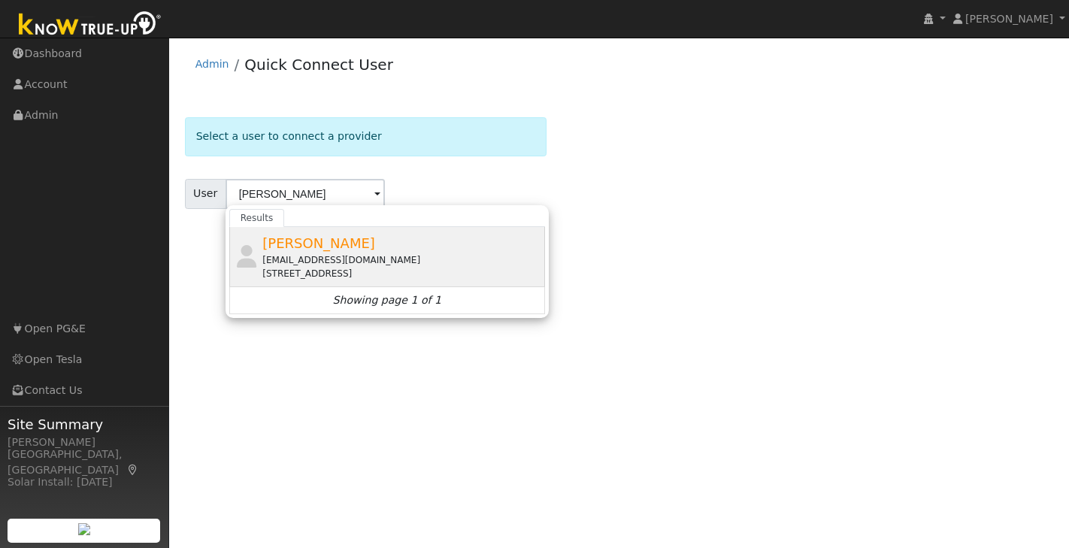
click at [354, 231] on div "Raymond Cheh rcheh@att.net 565 Pine Avenue, Sunnyvale, CA 94085" at bounding box center [387, 257] width 316 height 60
type input "Raymond Cheh"
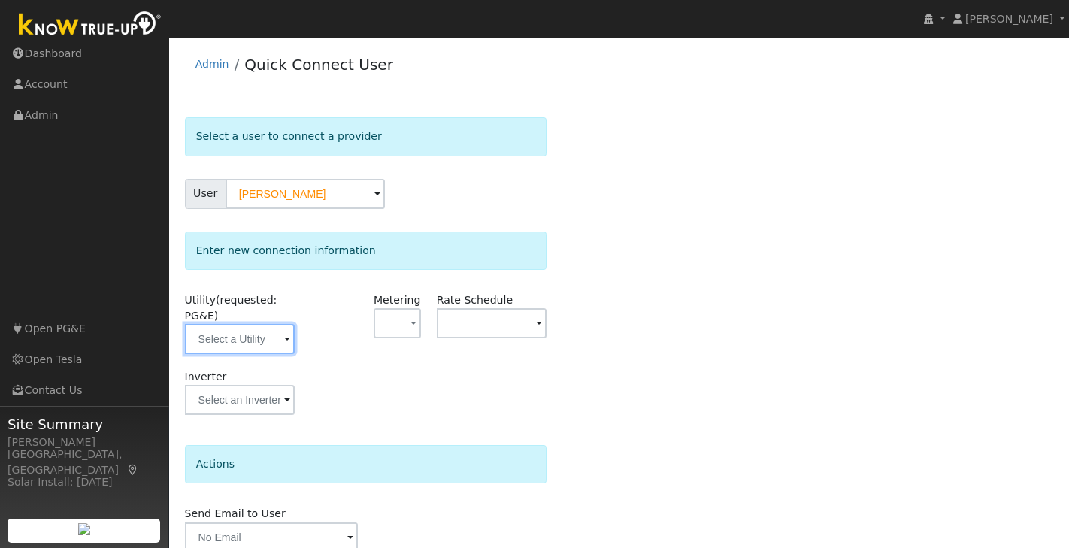
click at [282, 343] on input "text" at bounding box center [240, 339] width 110 height 30
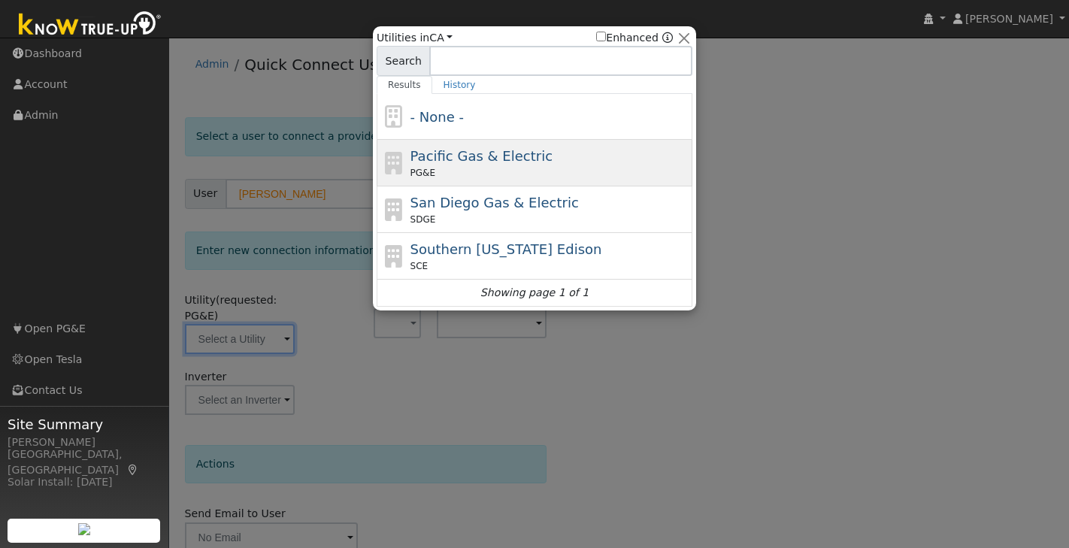
click at [475, 161] on span "Pacific Gas & Electric" at bounding box center [482, 156] width 142 height 16
type input "PG&E"
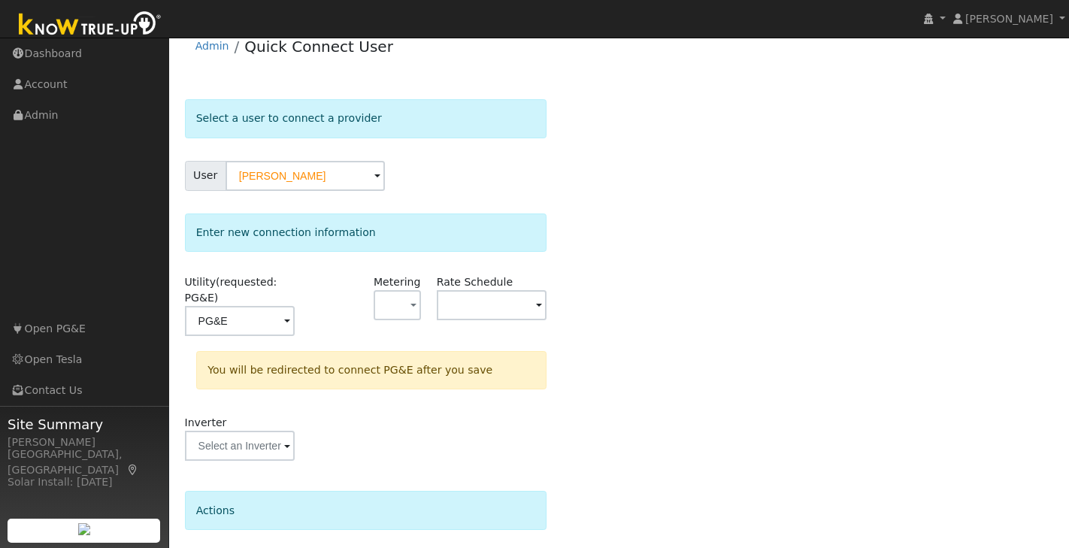
scroll to position [132, 0]
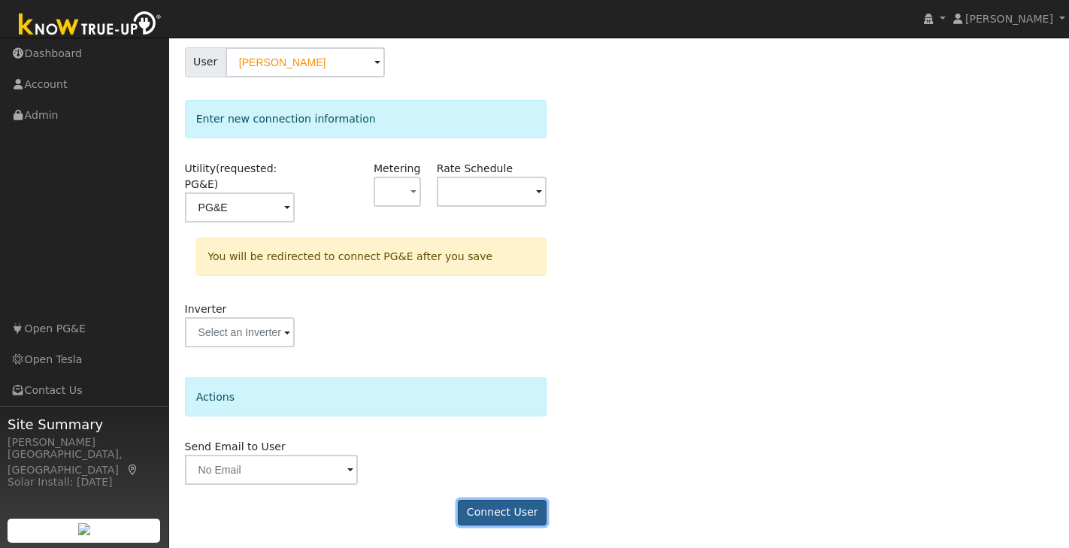
click at [526, 502] on button "Connect User" at bounding box center [502, 513] width 89 height 26
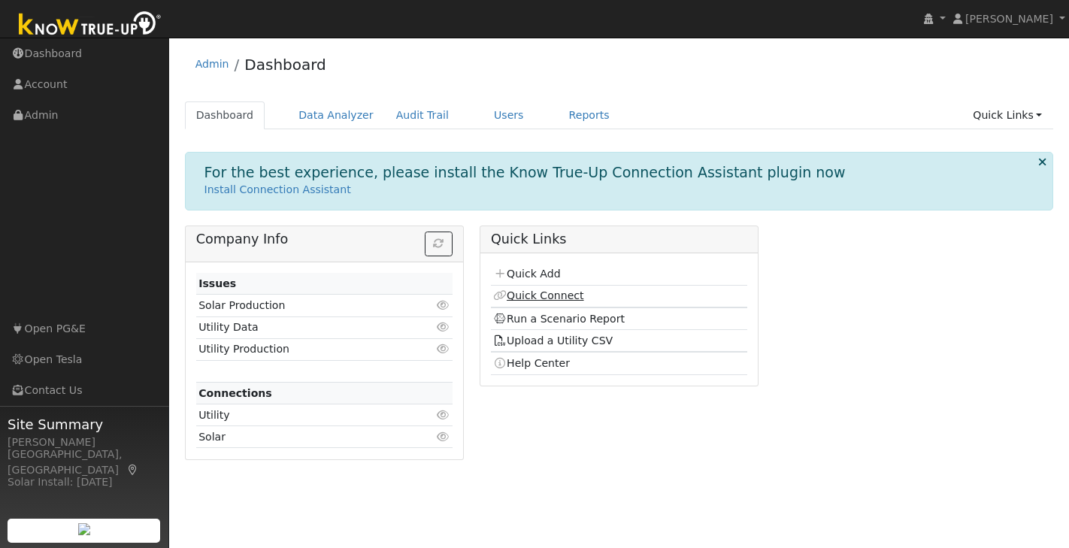
click at [557, 297] on link "Quick Connect" at bounding box center [538, 295] width 90 height 12
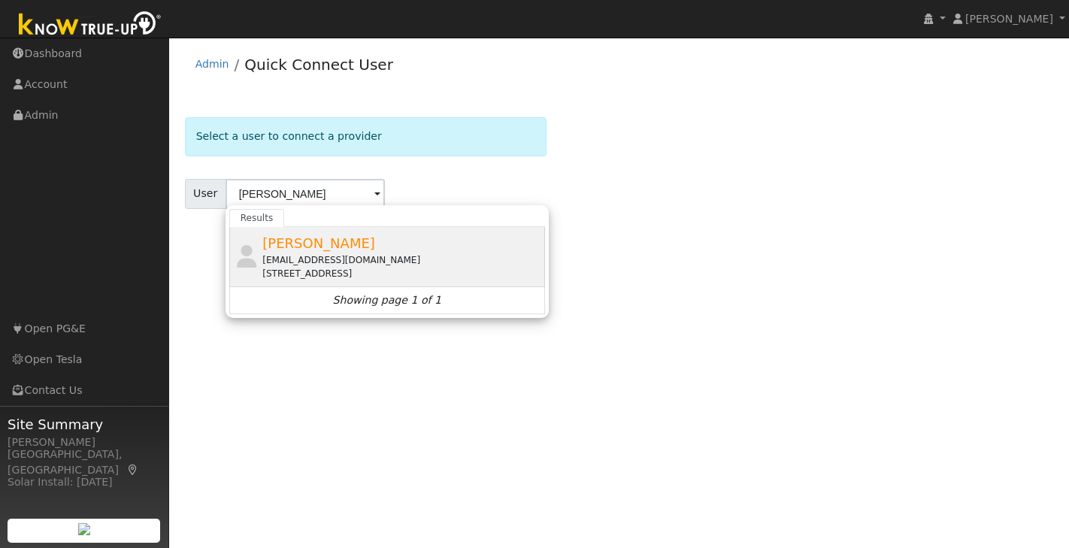
click at [323, 257] on div "[EMAIL_ADDRESS][DOMAIN_NAME]" at bounding box center [401, 260] width 279 height 14
type input "[PERSON_NAME]"
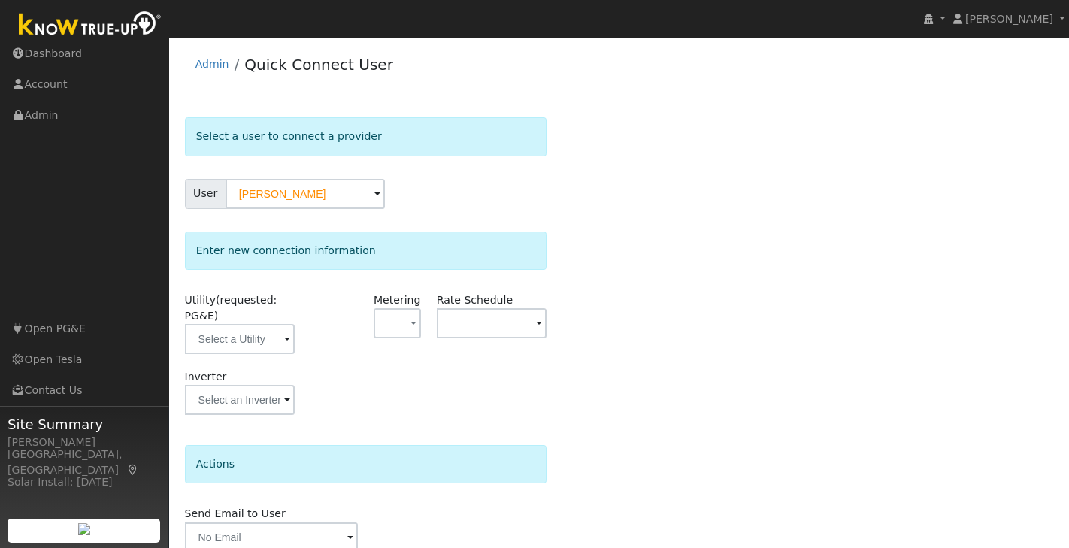
click at [289, 344] on span at bounding box center [287, 340] width 6 height 17
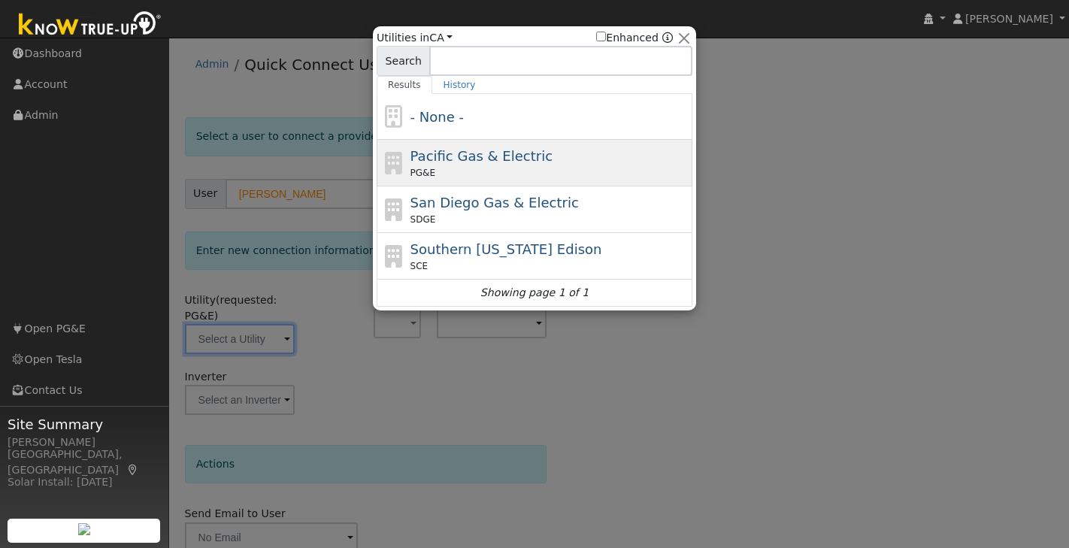
click at [575, 173] on div "PG&E" at bounding box center [550, 173] width 279 height 14
type input "PG&E"
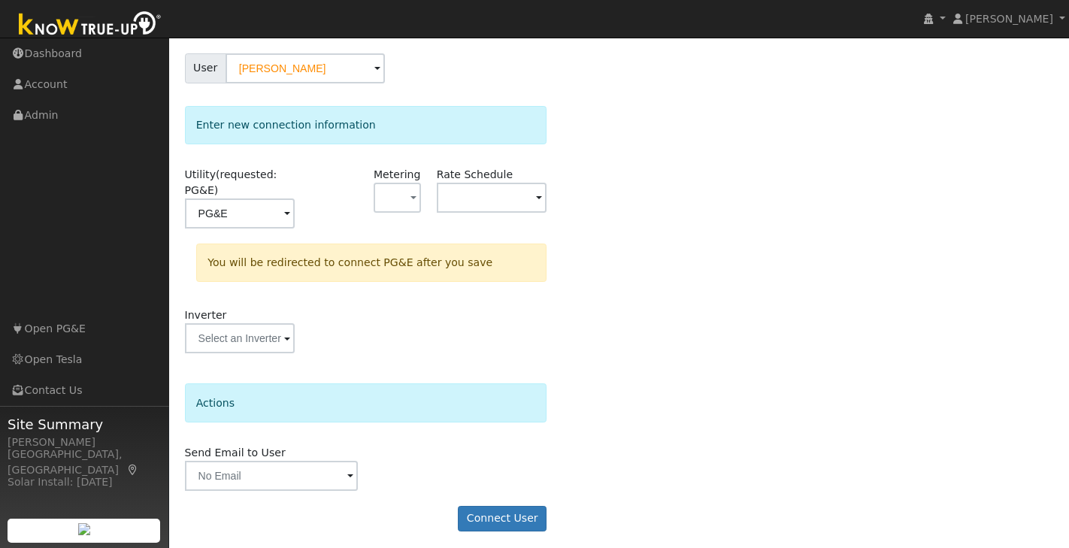
scroll to position [132, 0]
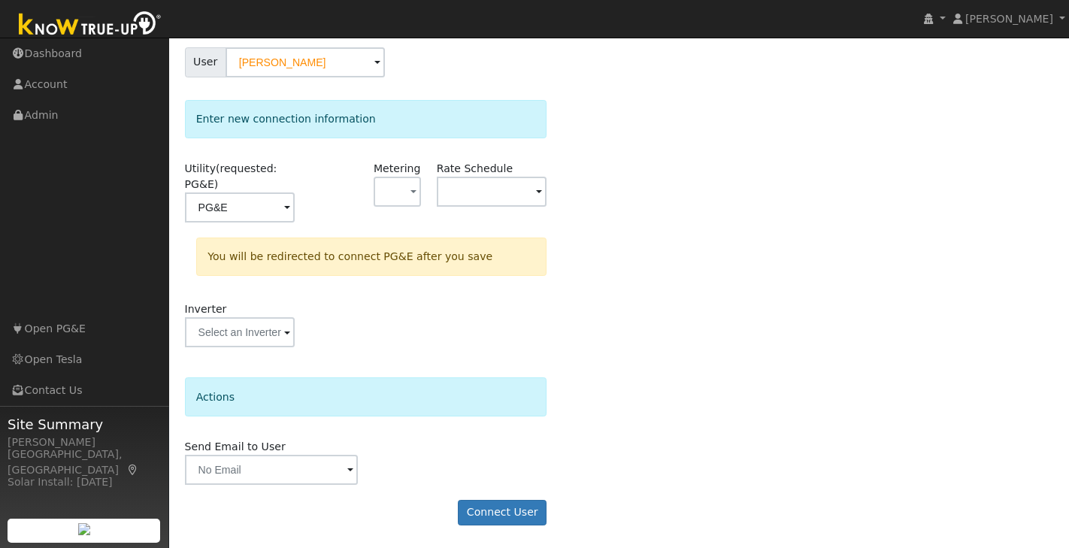
click at [514, 498] on form "Select a user to connect a provider User Raymond Cheh Account Default Account D…" at bounding box center [366, 263] width 362 height 554
click at [508, 511] on button "Connect User" at bounding box center [502, 513] width 89 height 26
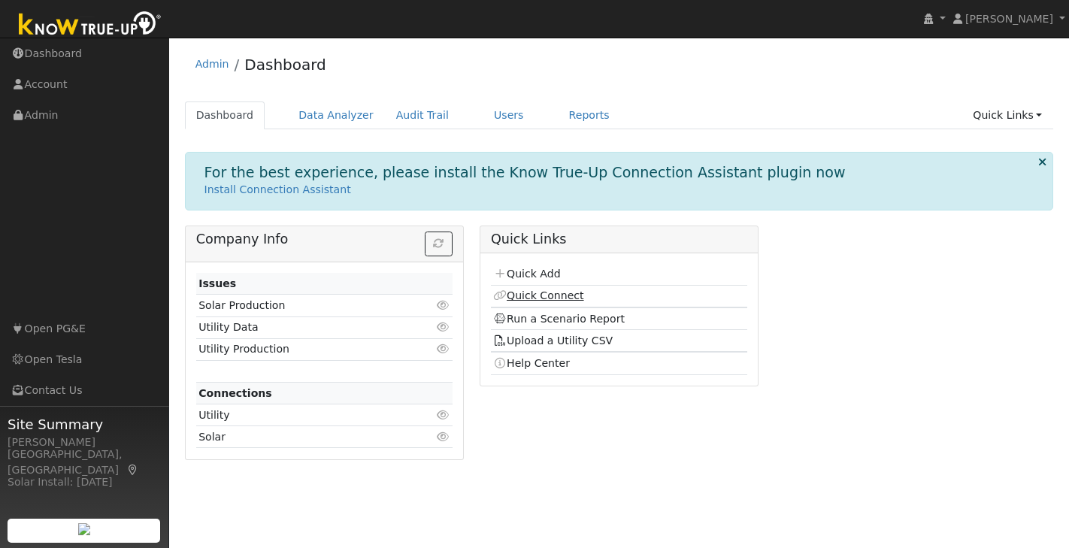
click at [538, 294] on link "Quick Connect" at bounding box center [538, 295] width 90 height 12
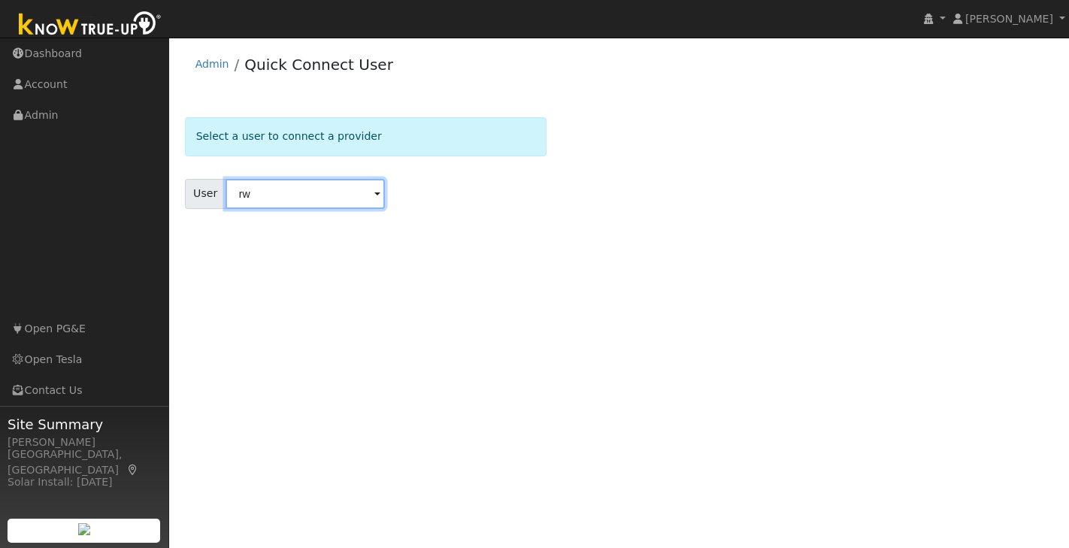
type input "r"
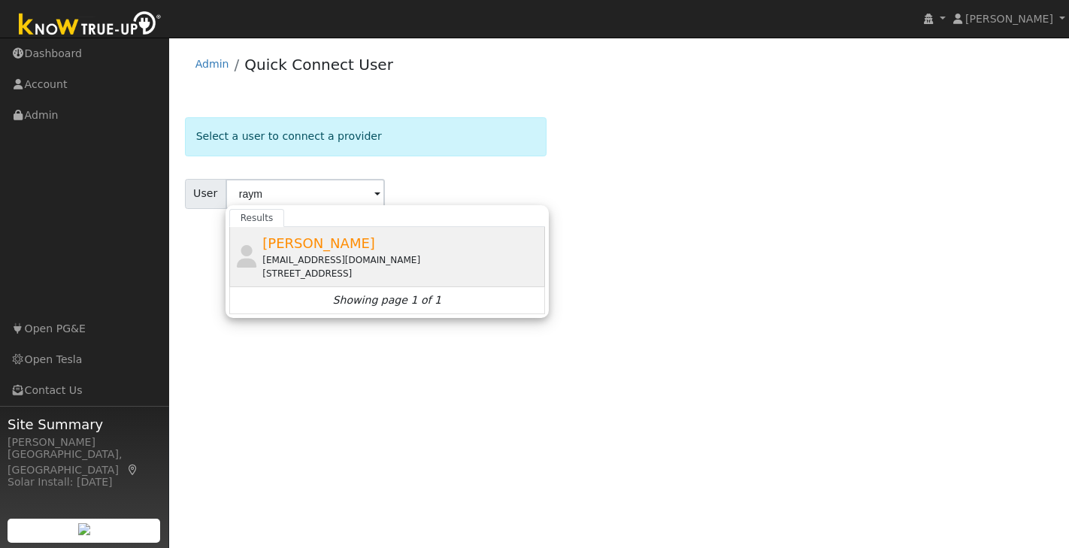
click at [386, 267] on div "[STREET_ADDRESS]" at bounding box center [401, 274] width 279 height 14
type input "[PERSON_NAME]"
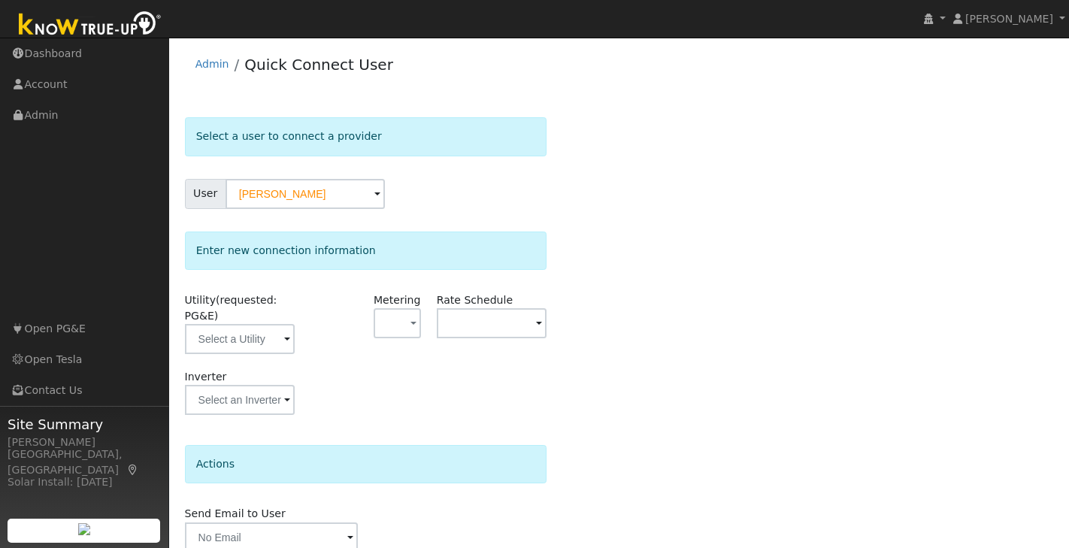
click at [284, 341] on span at bounding box center [287, 340] width 6 height 17
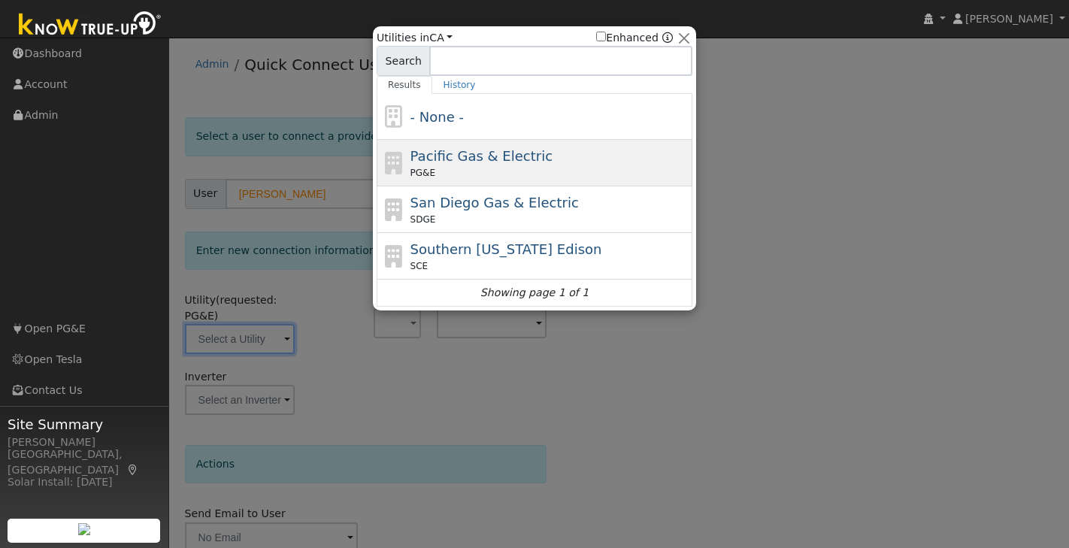
click at [493, 156] on span "Pacific Gas & Electric" at bounding box center [482, 156] width 142 height 16
type input "PG&E"
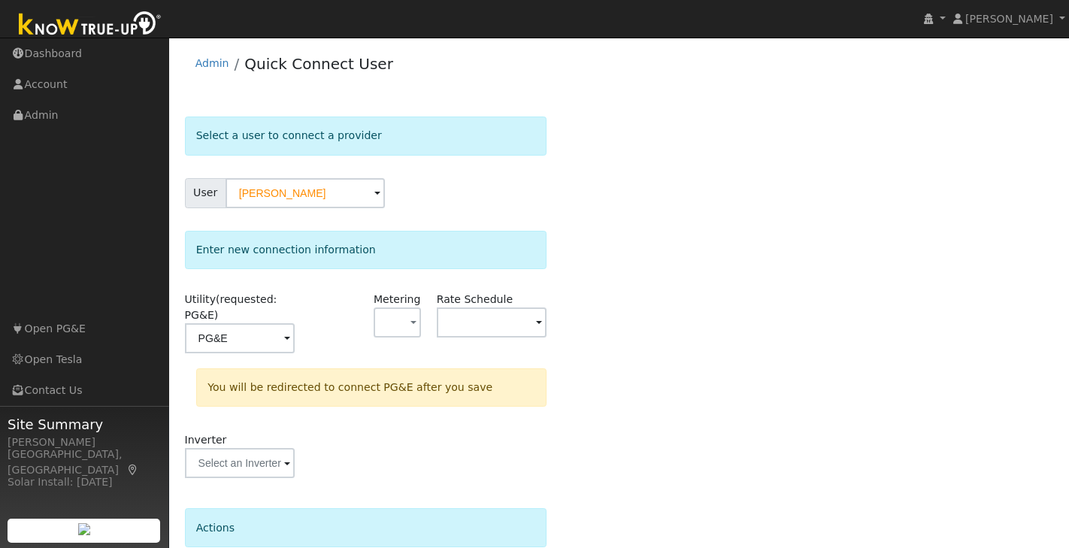
scroll to position [132, 0]
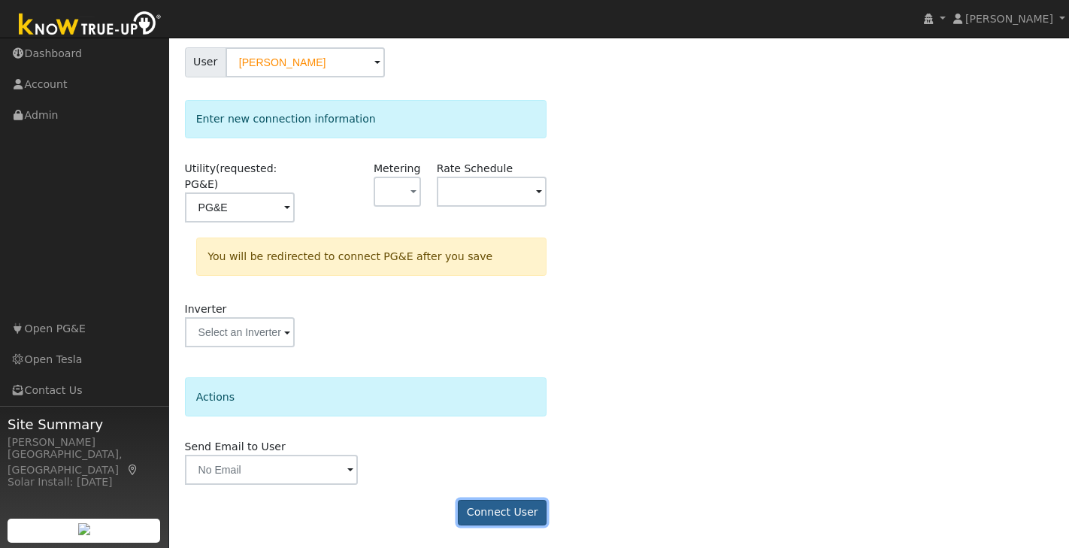
click at [486, 517] on button "Connect User" at bounding box center [502, 513] width 89 height 26
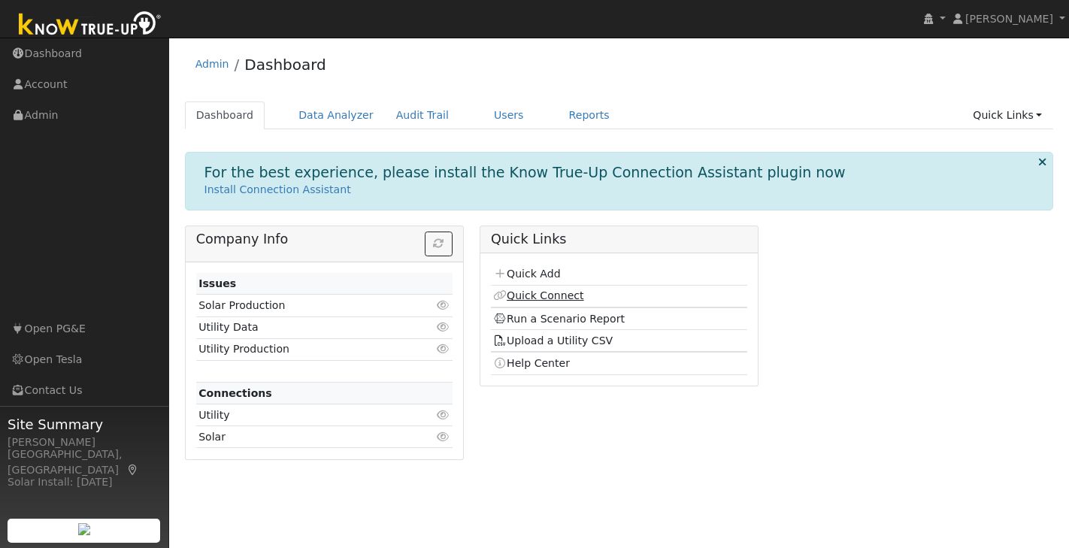
click at [541, 295] on link "Quick Connect" at bounding box center [538, 295] width 90 height 12
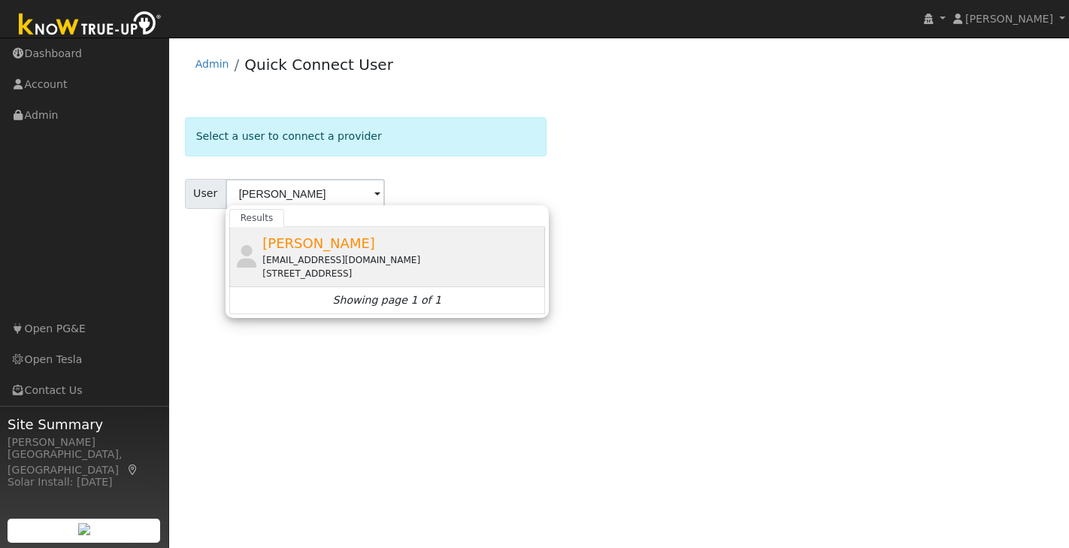
click at [340, 252] on div "[PERSON_NAME] [EMAIL_ADDRESS][DOMAIN_NAME] [STREET_ADDRESS]" at bounding box center [401, 256] width 279 height 47
type input "[PERSON_NAME]"
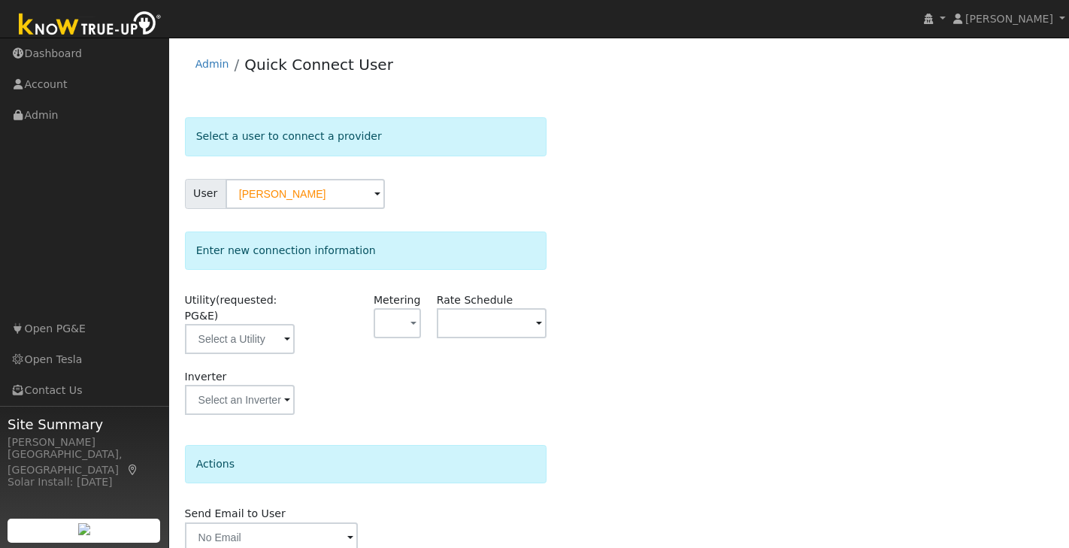
click at [286, 341] on span at bounding box center [287, 340] width 6 height 17
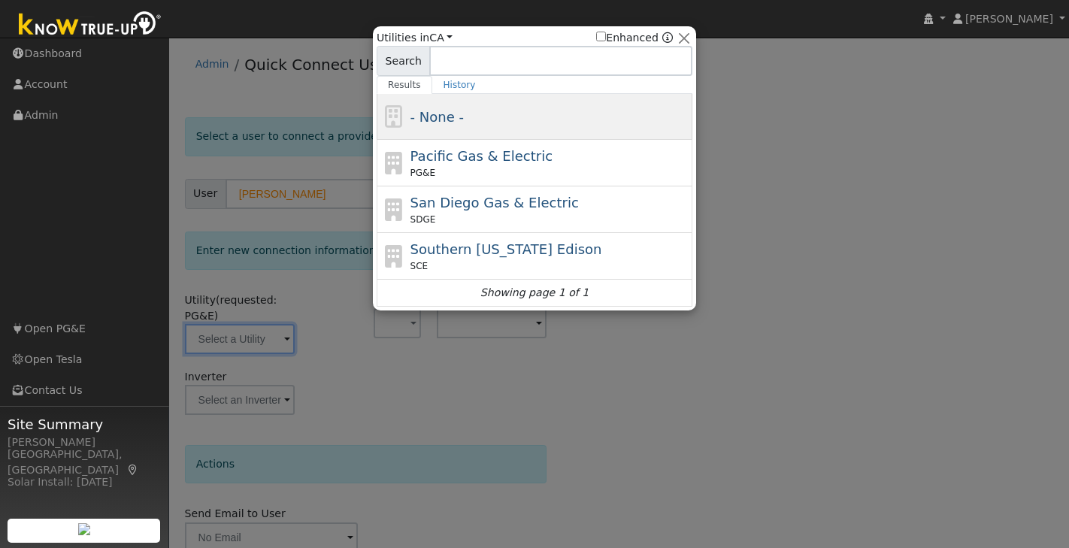
click at [551, 138] on div "- None -" at bounding box center [535, 117] width 316 height 46
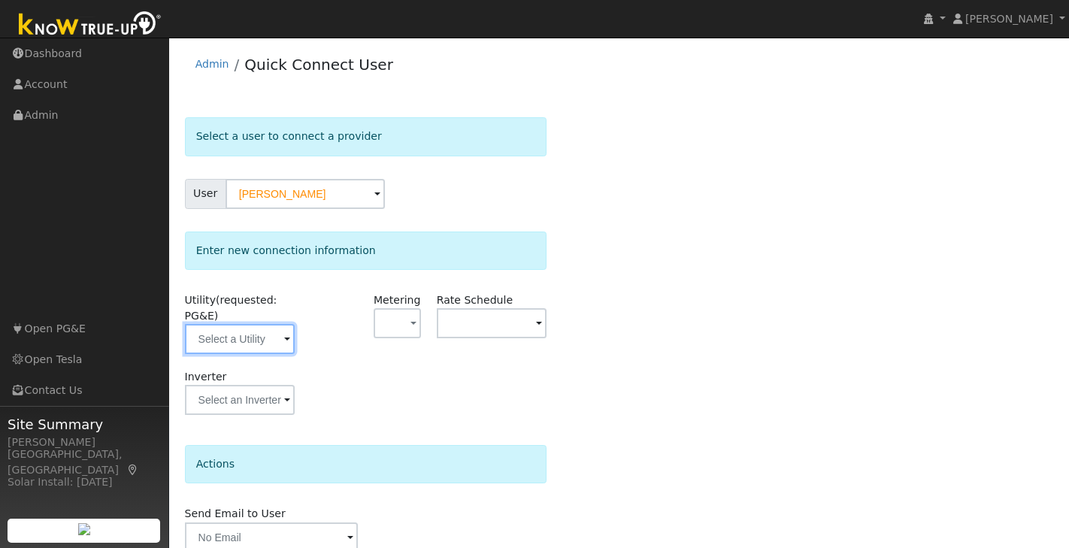
click at [294, 343] on input "text" at bounding box center [240, 339] width 110 height 30
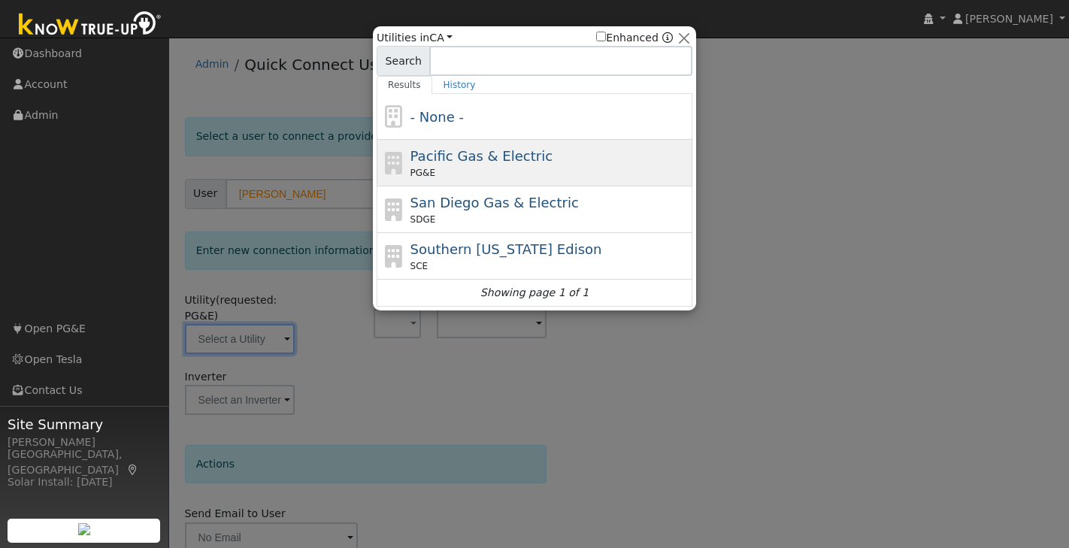
click at [501, 152] on span "Pacific Gas & Electric" at bounding box center [482, 156] width 142 height 16
type input "PG&E"
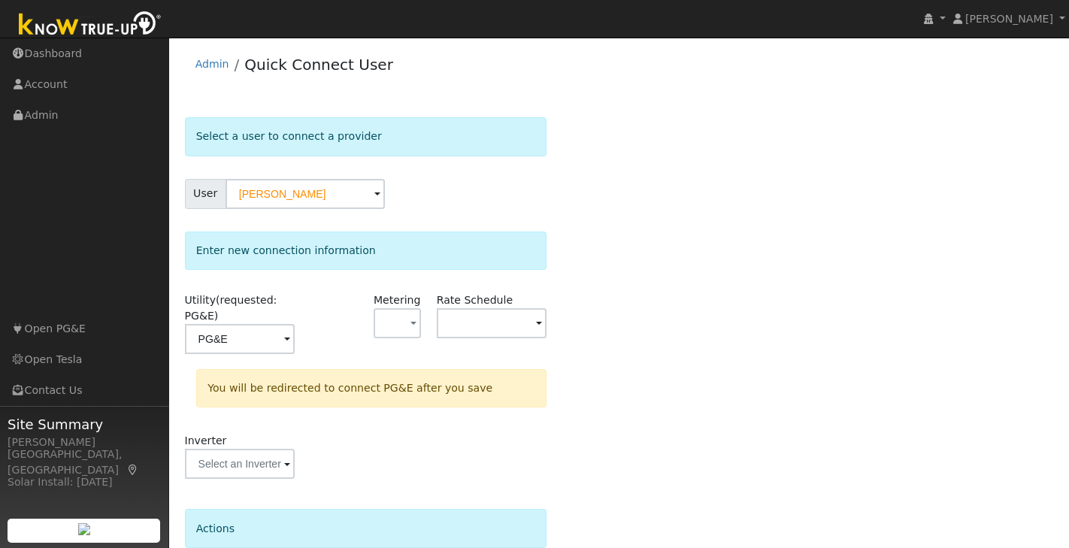
scroll to position [132, 0]
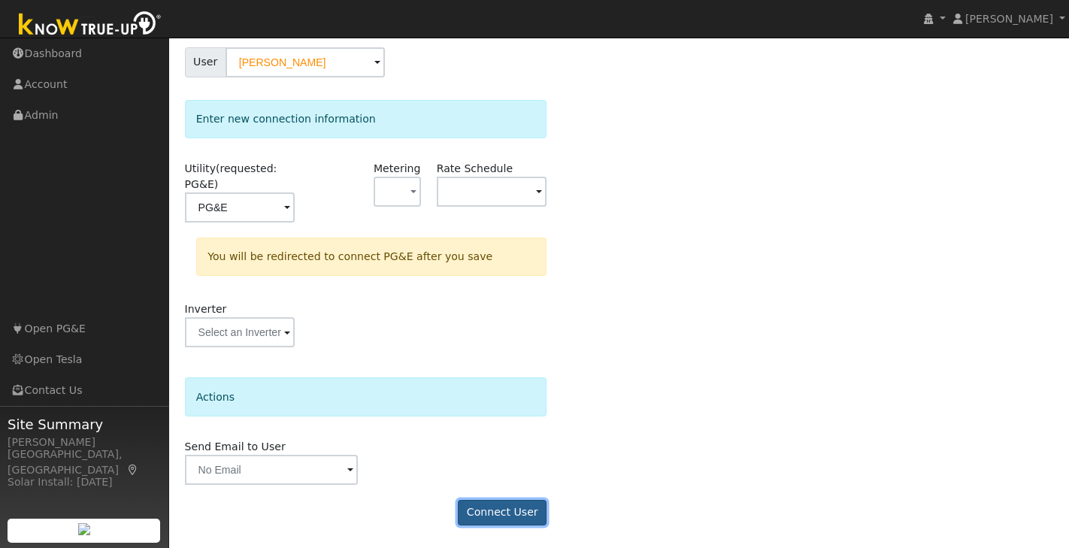
click at [520, 513] on button "Connect User" at bounding box center [502, 513] width 89 height 26
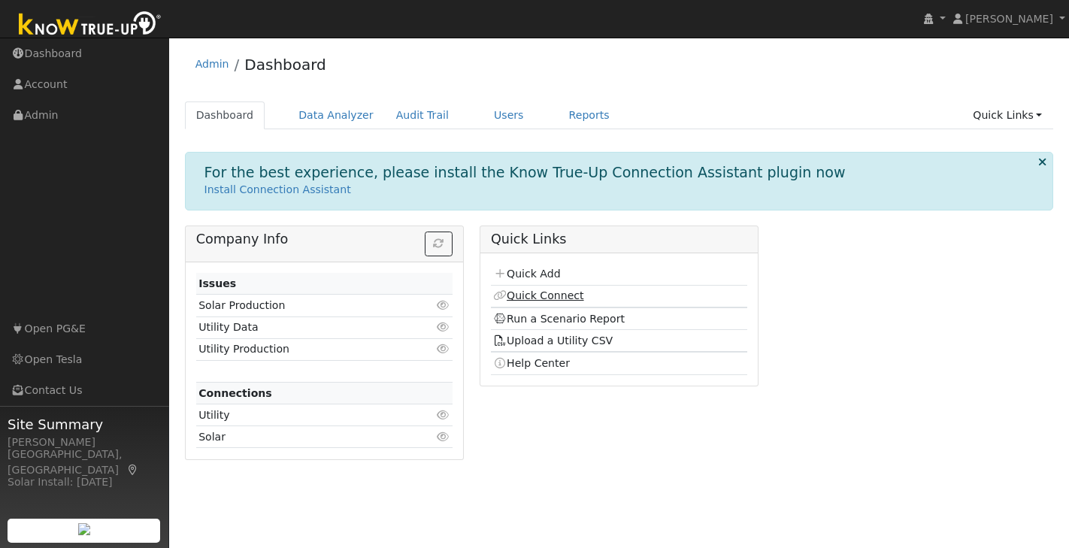
click at [532, 296] on link "Quick Connect" at bounding box center [538, 295] width 90 height 12
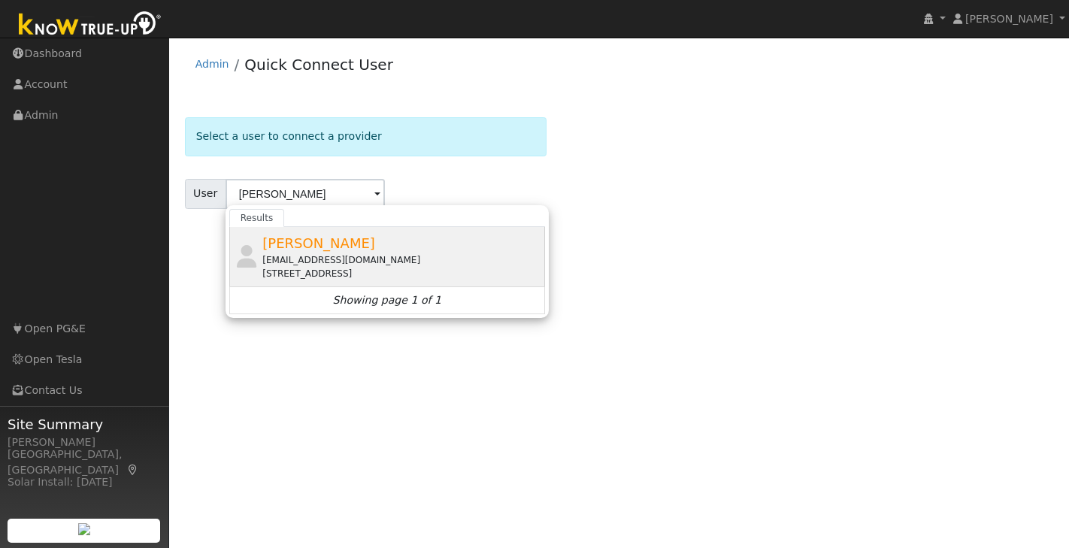
click at [381, 245] on div "[PERSON_NAME] [EMAIL_ADDRESS][DOMAIN_NAME] [STREET_ADDRESS]" at bounding box center [401, 256] width 279 height 47
type input "[PERSON_NAME]"
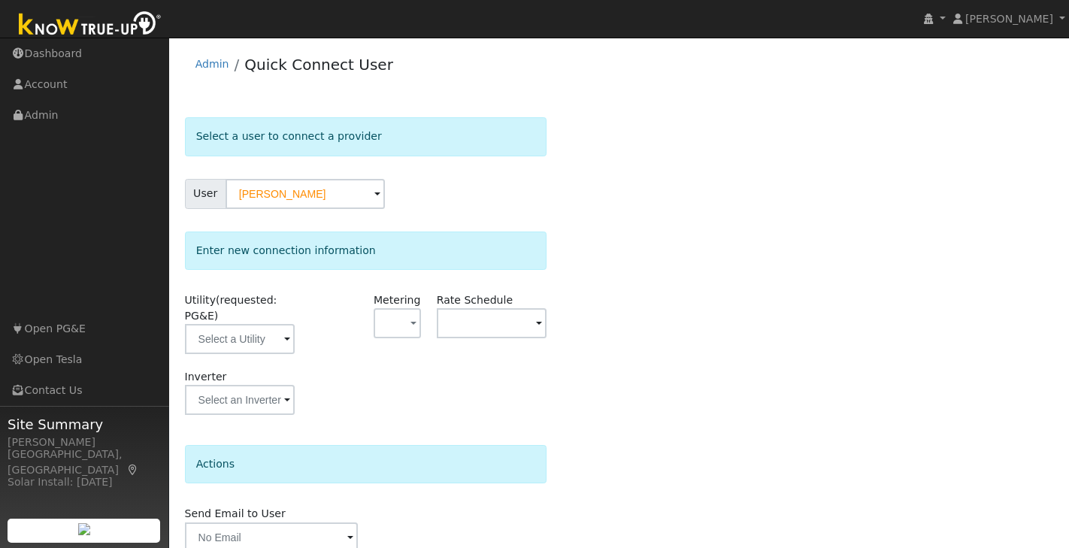
click at [284, 338] on span at bounding box center [287, 340] width 6 height 17
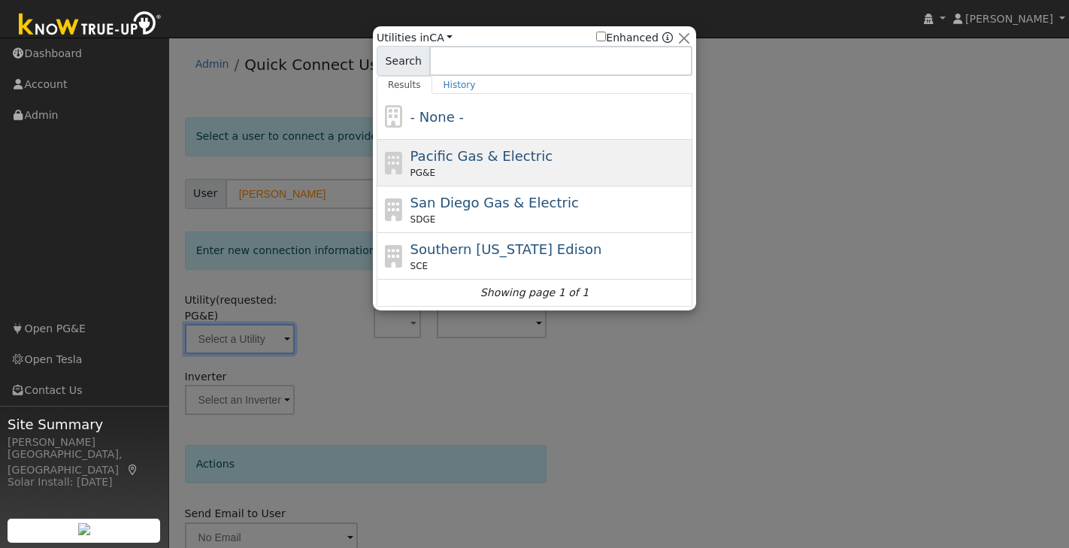
click at [536, 166] on div "PG&E" at bounding box center [550, 173] width 279 height 14
type input "PG&E"
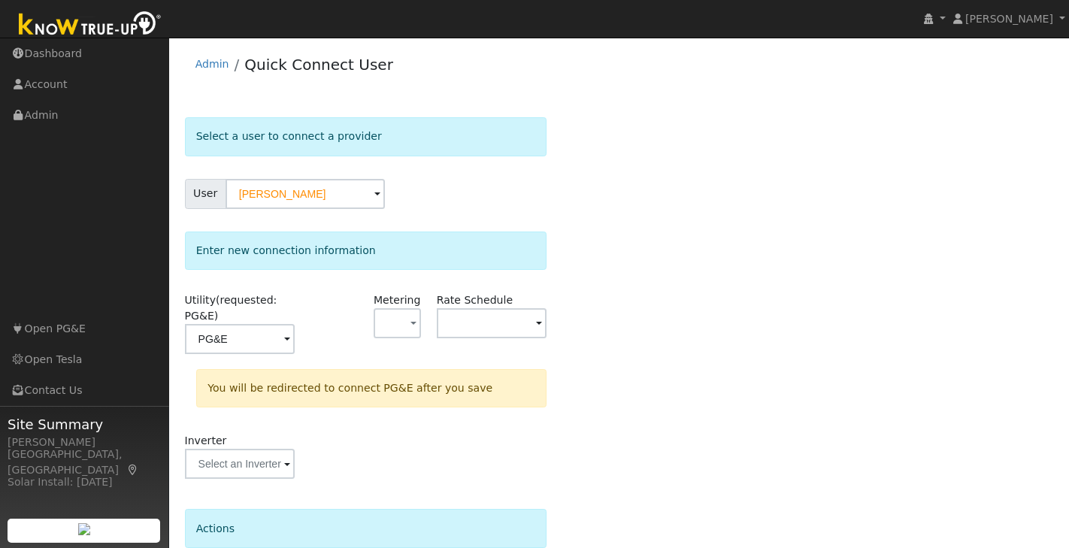
scroll to position [132, 0]
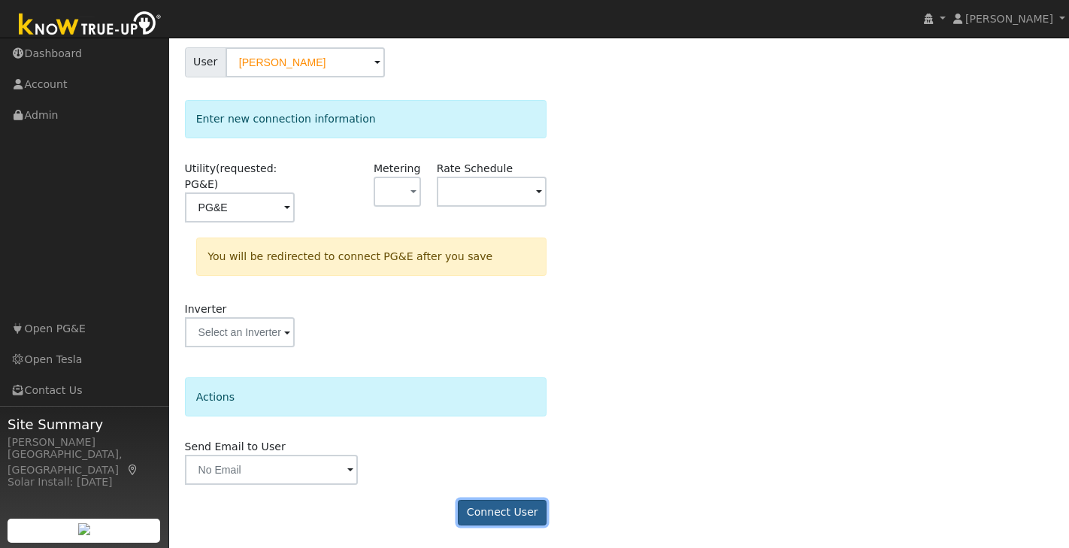
click at [506, 512] on button "Connect User" at bounding box center [502, 513] width 89 height 26
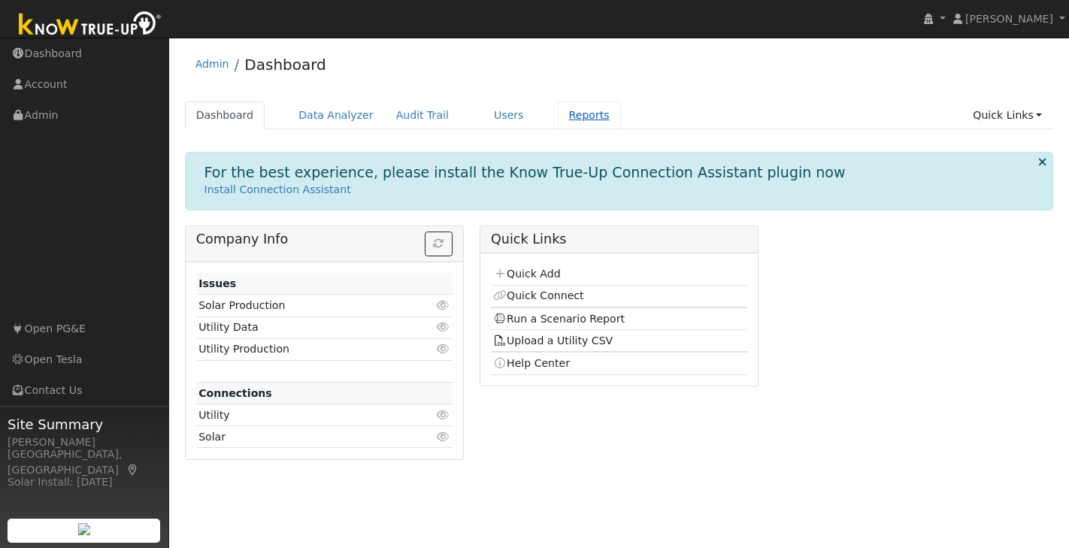
click at [564, 117] on link "Reports" at bounding box center [589, 116] width 63 height 28
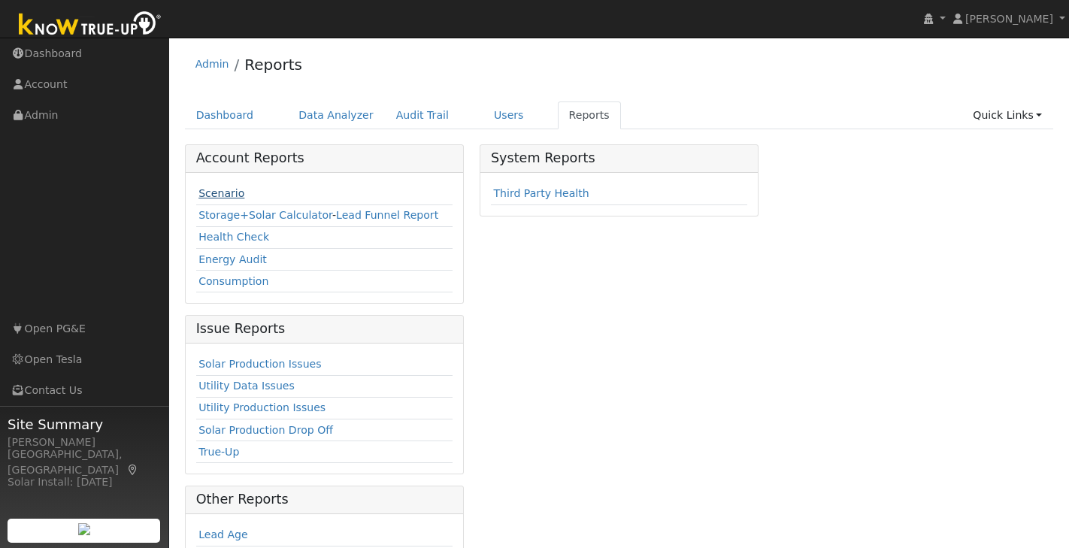
click at [226, 192] on link "Scenario" at bounding box center [221, 193] width 46 height 12
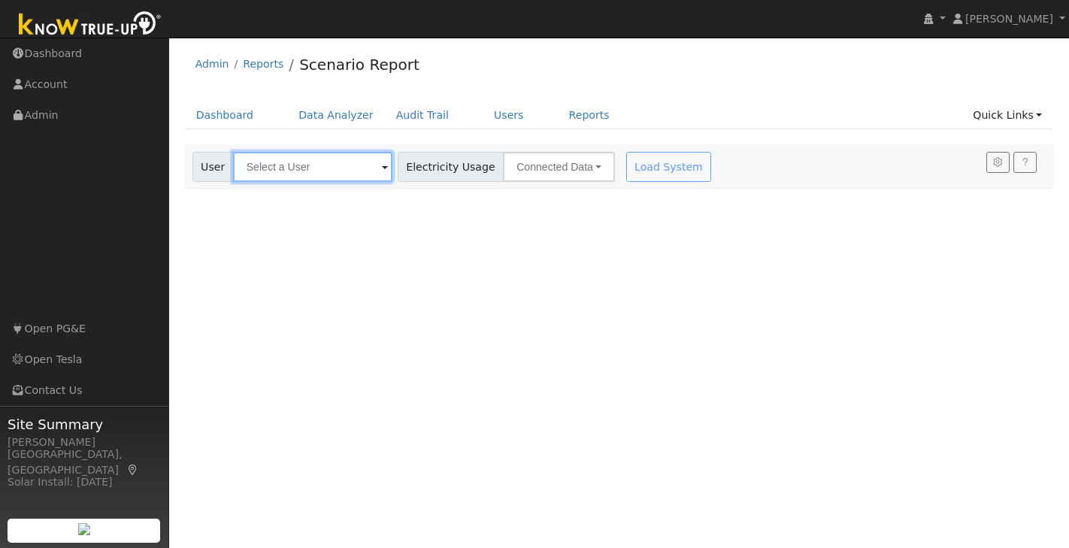
click at [313, 176] on input "text" at bounding box center [312, 167] width 159 height 30
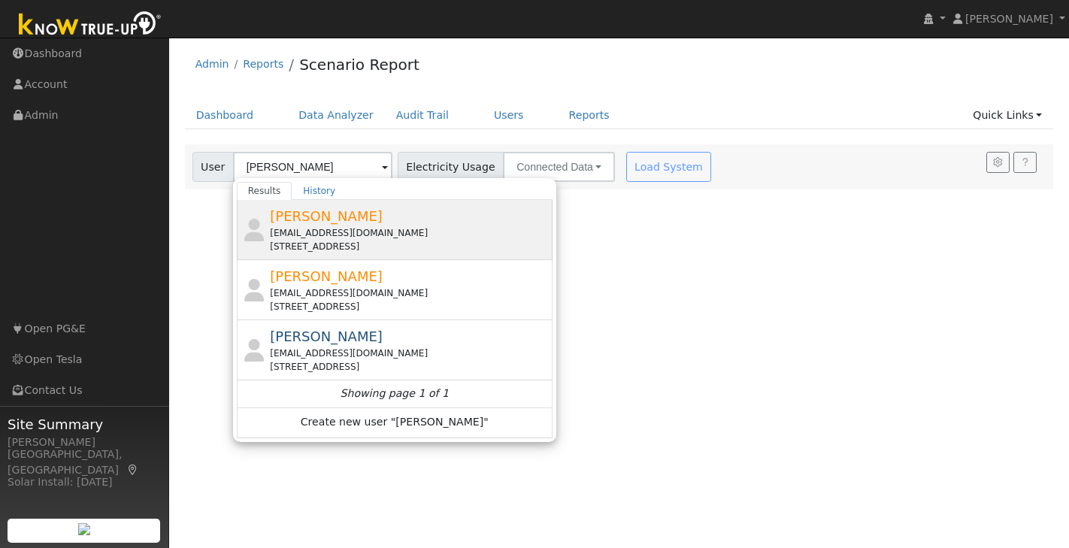
click at [371, 227] on div "[EMAIL_ADDRESS][DOMAIN_NAME]" at bounding box center [409, 233] width 279 height 14
type input "[PERSON_NAME]"
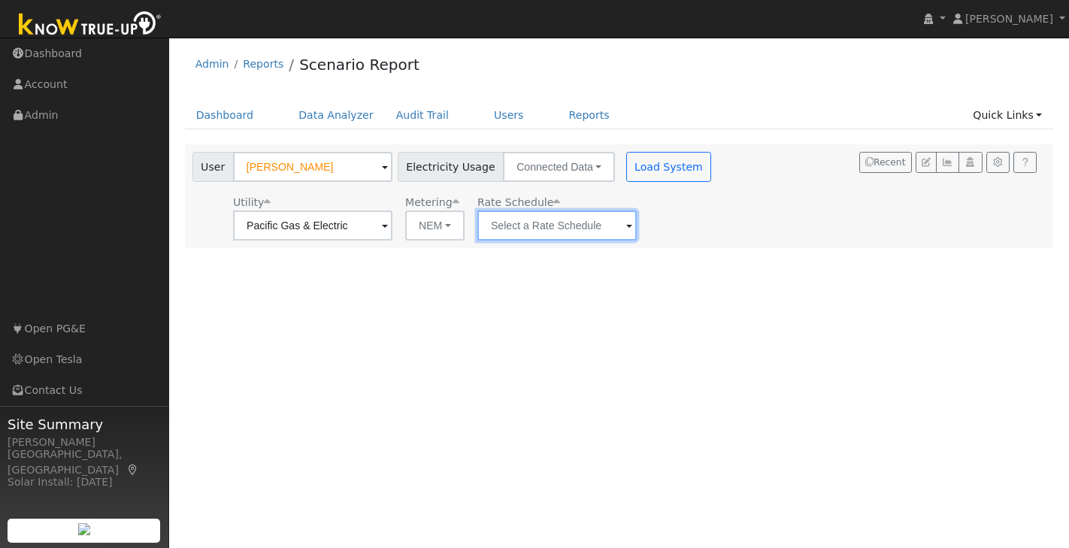
click at [582, 228] on input "text" at bounding box center [556, 226] width 159 height 30
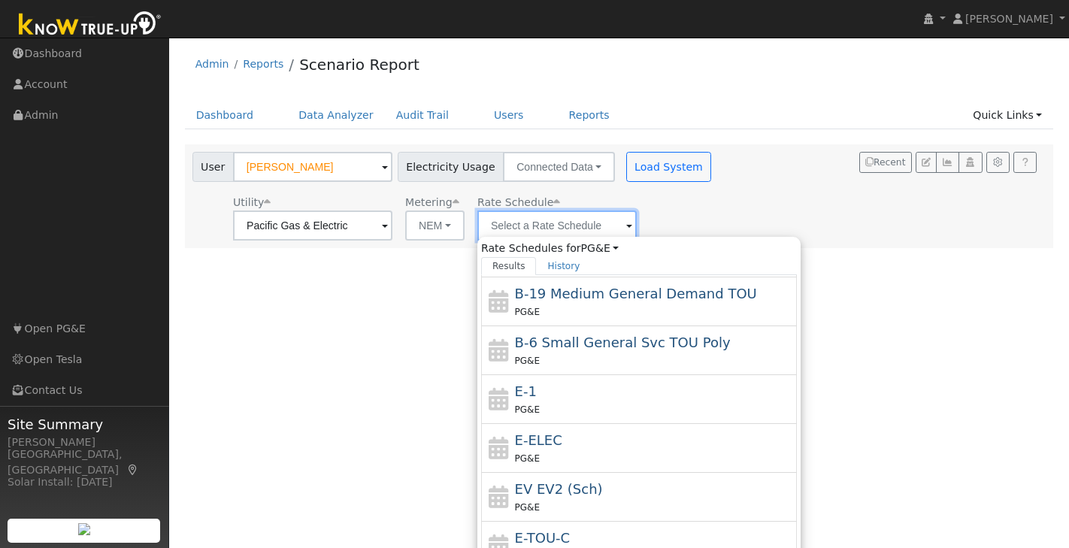
scroll to position [262, 0]
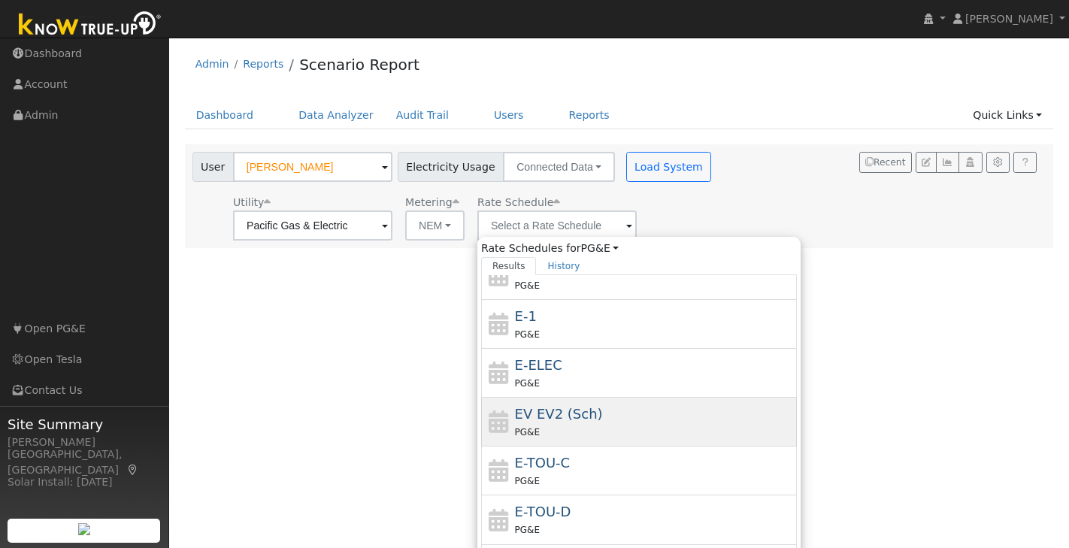
click at [521, 417] on span "EV EV2 (Sch)" at bounding box center [559, 414] width 88 height 16
type input "EV EV2 (Sch)"
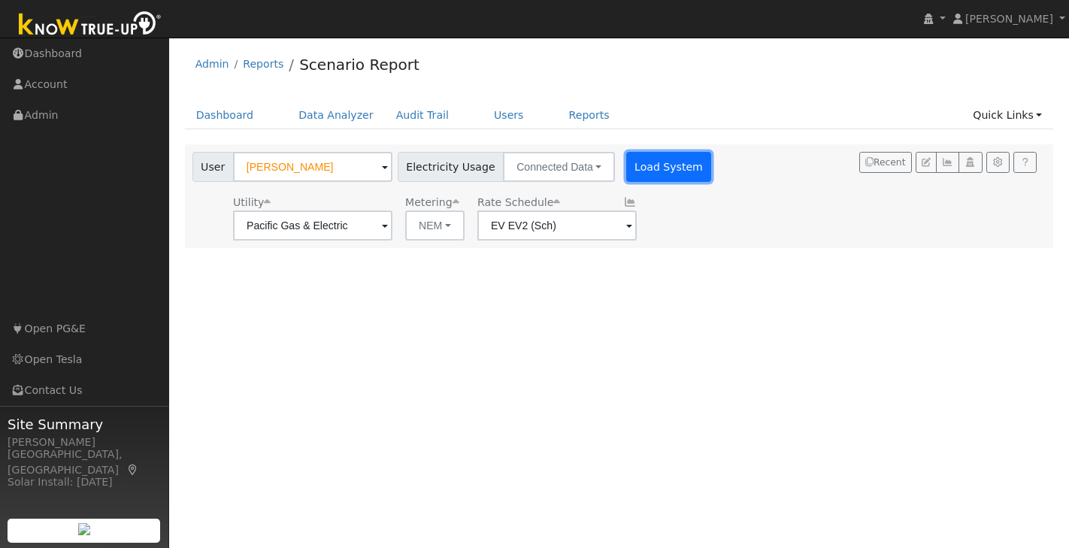
click at [635, 168] on button "Load System" at bounding box center [669, 167] width 86 height 30
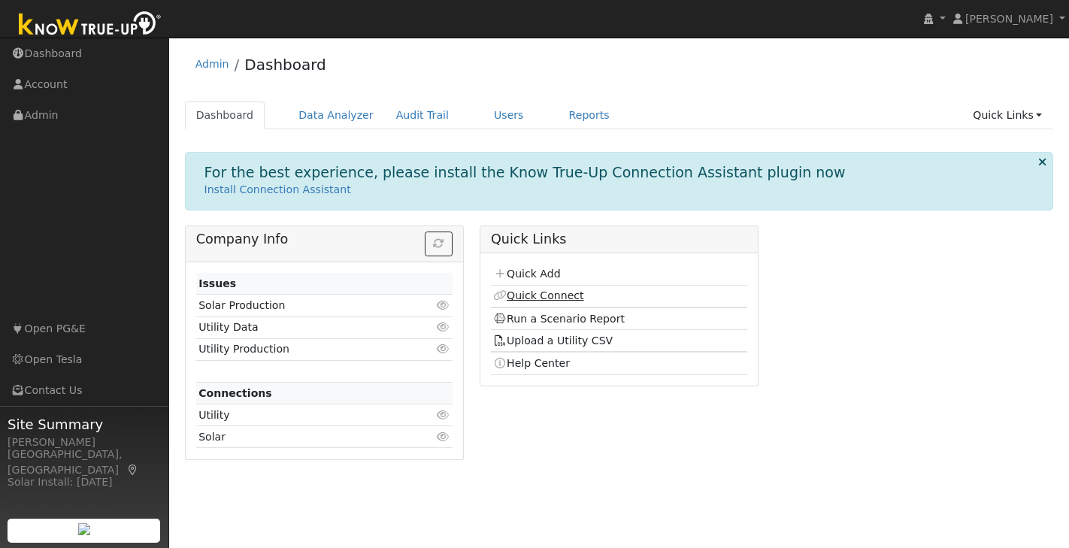
click at [553, 296] on link "Quick Connect" at bounding box center [538, 295] width 90 height 12
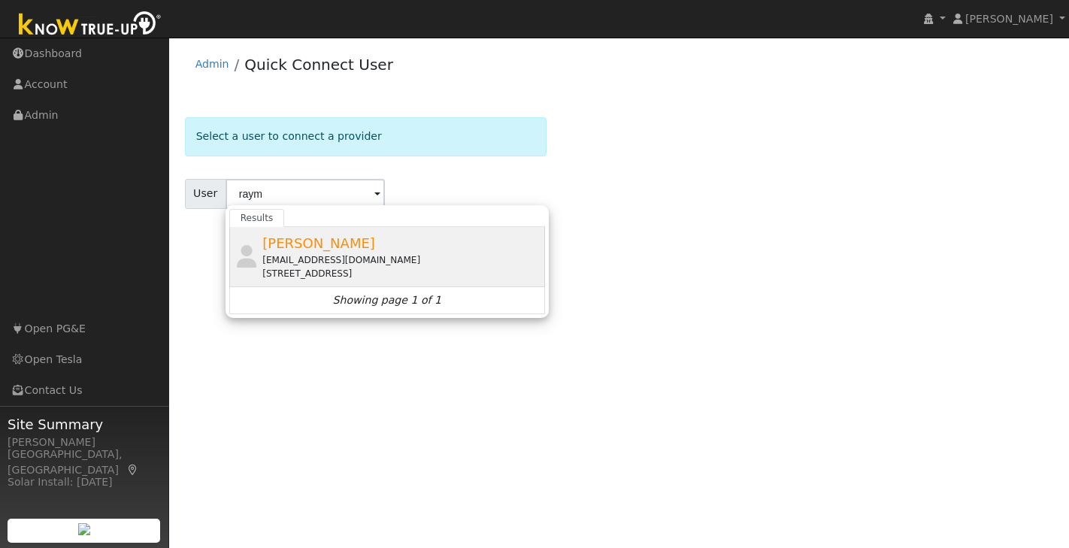
click at [334, 227] on div "[PERSON_NAME] [EMAIL_ADDRESS][DOMAIN_NAME] [STREET_ADDRESS]" at bounding box center [387, 257] width 316 height 60
type input "[PERSON_NAME]"
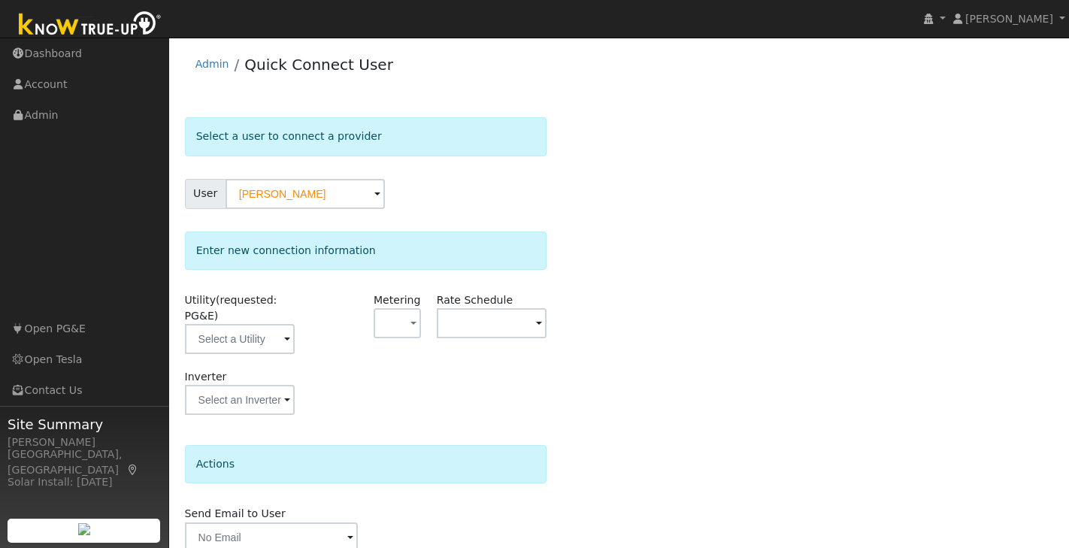
click at [289, 341] on span at bounding box center [287, 340] width 6 height 17
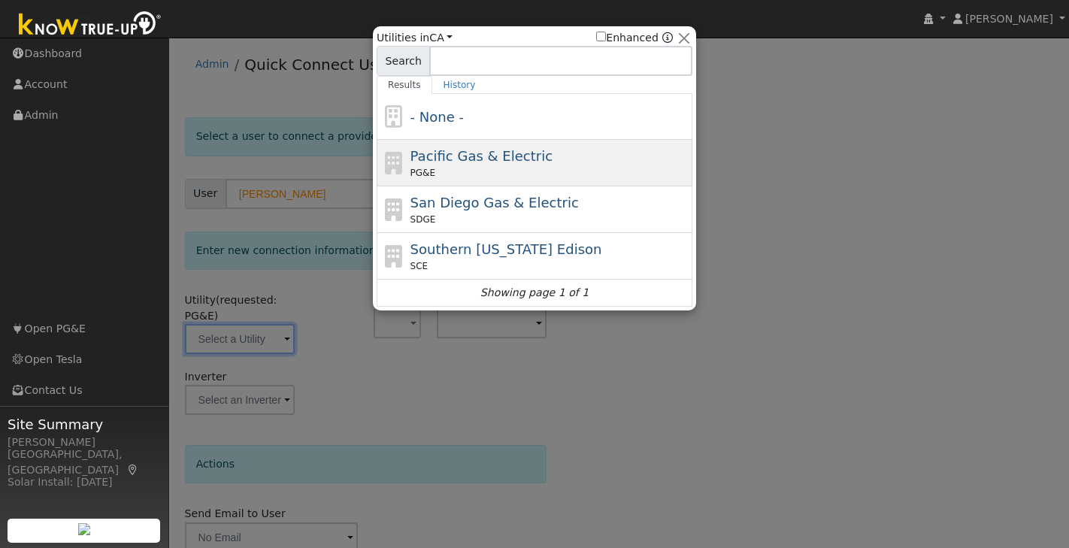
click at [468, 172] on div "PG&E" at bounding box center [550, 173] width 279 height 14
type input "PG&E"
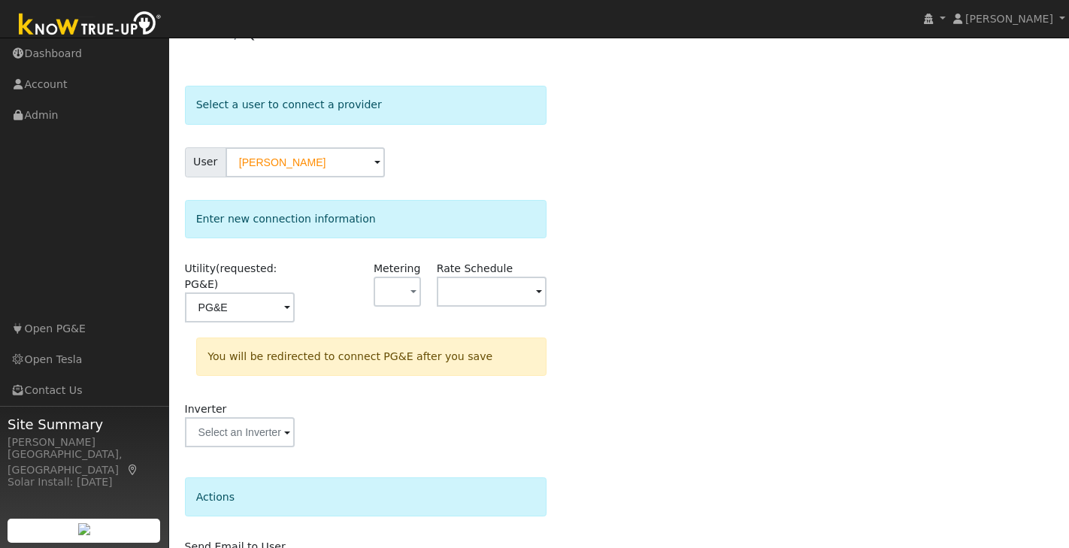
scroll to position [132, 0]
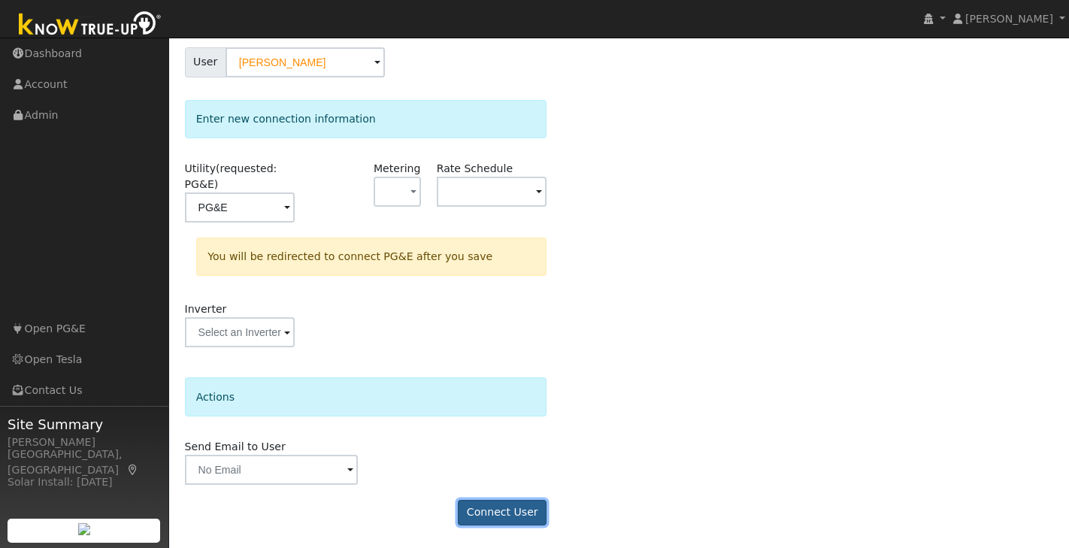
click at [507, 508] on button "Connect User" at bounding box center [502, 513] width 89 height 26
